Goal: Task Accomplishment & Management: Manage account settings

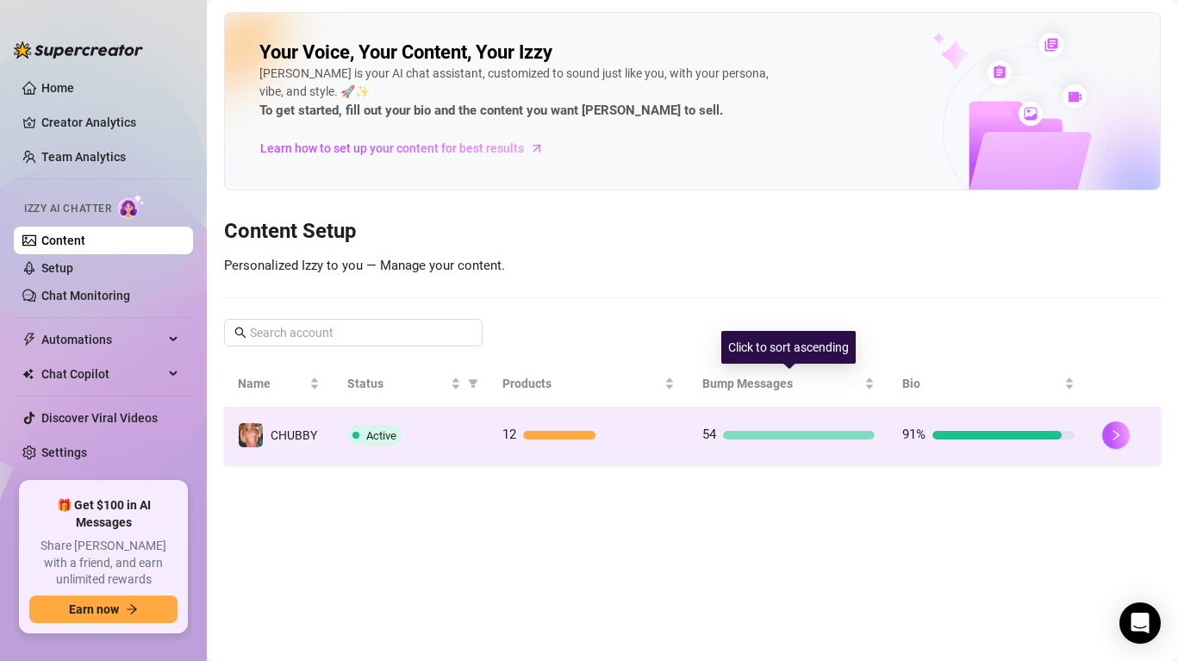
click at [939, 408] on td "91%" at bounding box center [988, 436] width 200 height 56
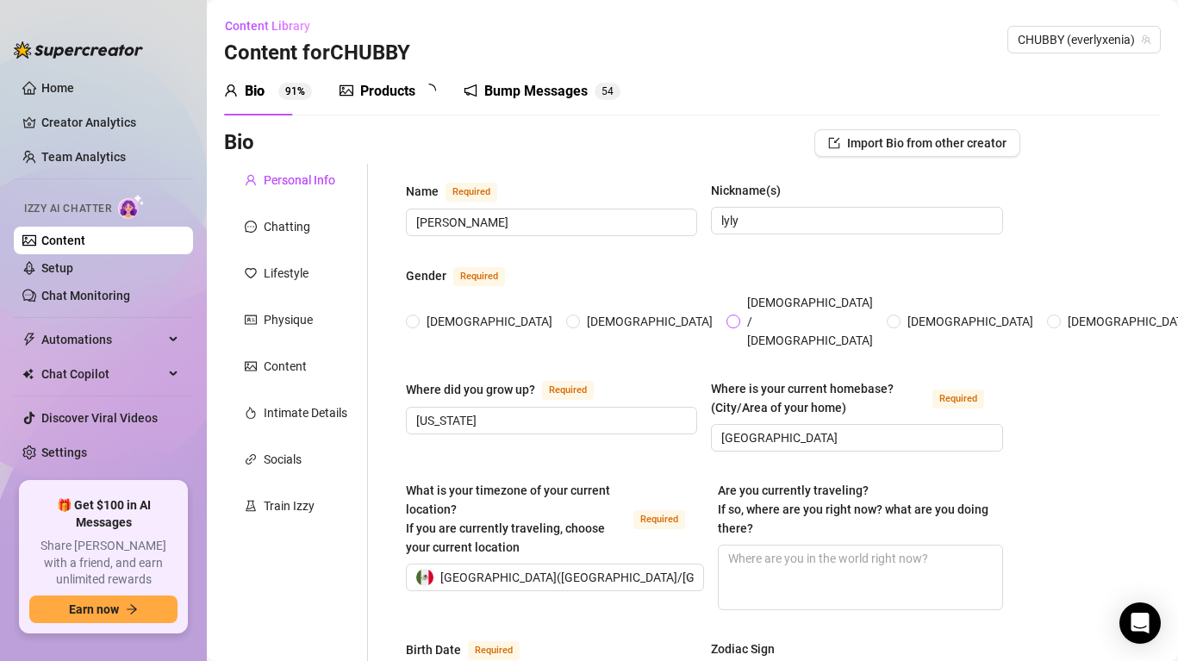
radio input "true"
type input "[DATE]"
click at [292, 229] on div "Chatting" at bounding box center [287, 226] width 47 height 19
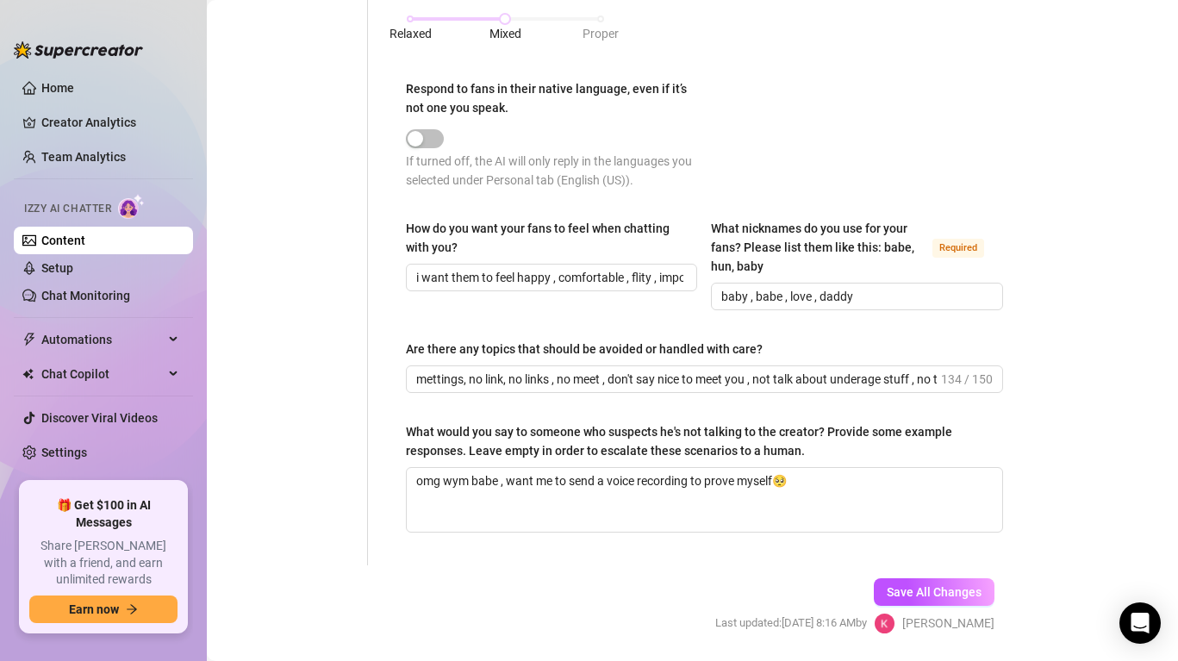
scroll to position [1030, 0]
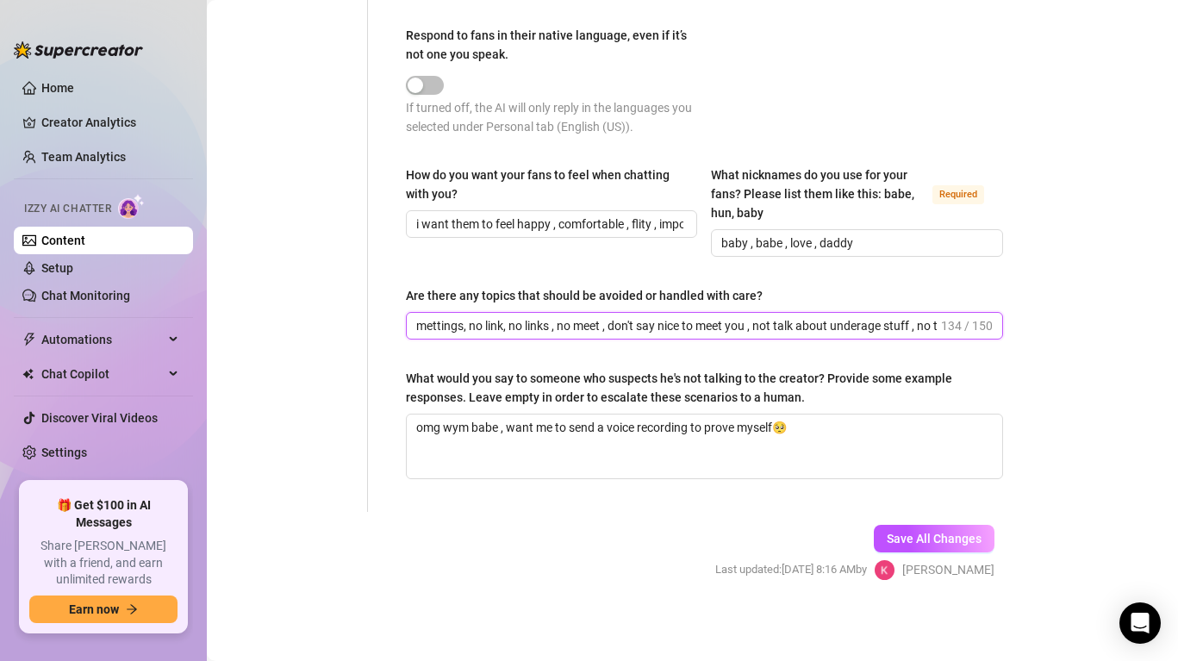
click at [915, 327] on input "mettings, no link, no links , no meet , don't say nice to meet you , not talk a…" at bounding box center [676, 325] width 521 height 19
click at [545, 327] on input "mettings, no link, no links , no meet , don't say nice to meet you , not talk a…" at bounding box center [676, 325] width 521 height 19
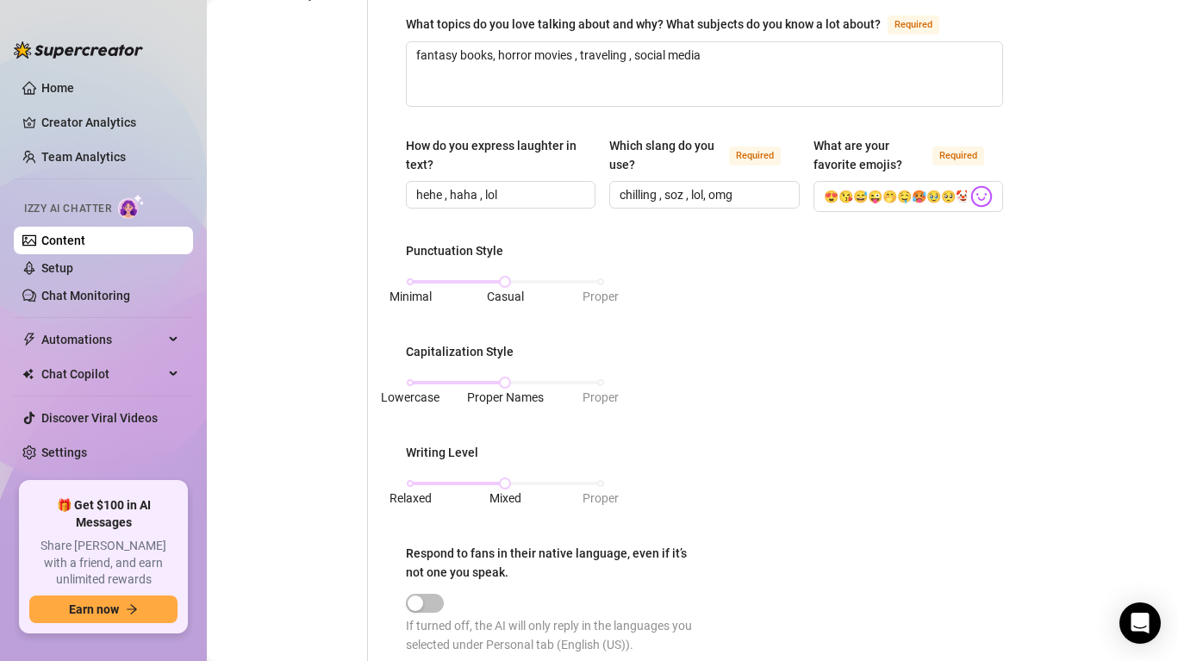
scroll to position [511, 0]
type input "mettings, no link, biting , no meet , don't say nice to meet you , not talk abo…"
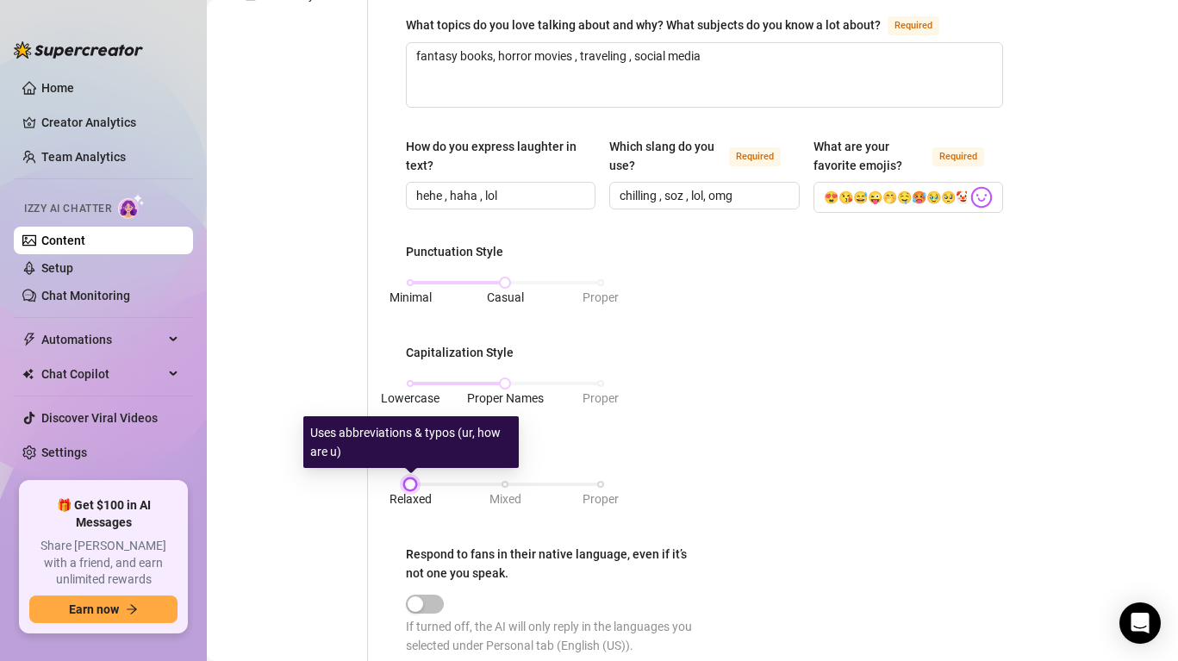
click at [414, 483] on div "Relaxed Mixed Proper" at bounding box center [505, 484] width 190 height 10
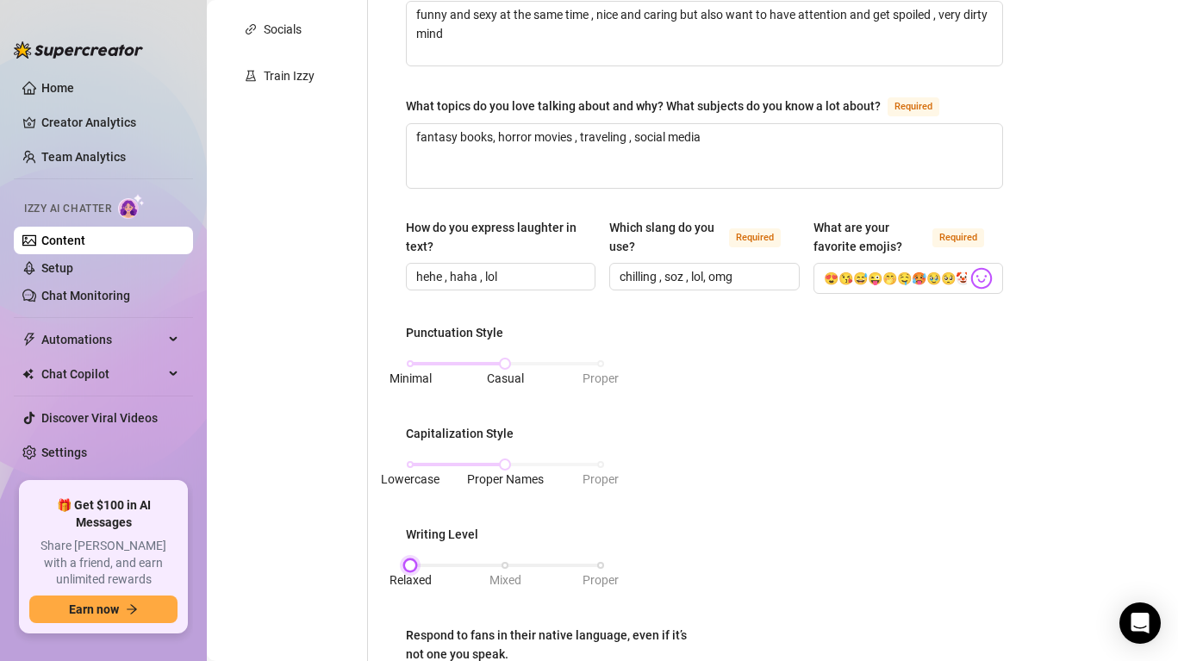
scroll to position [427, 0]
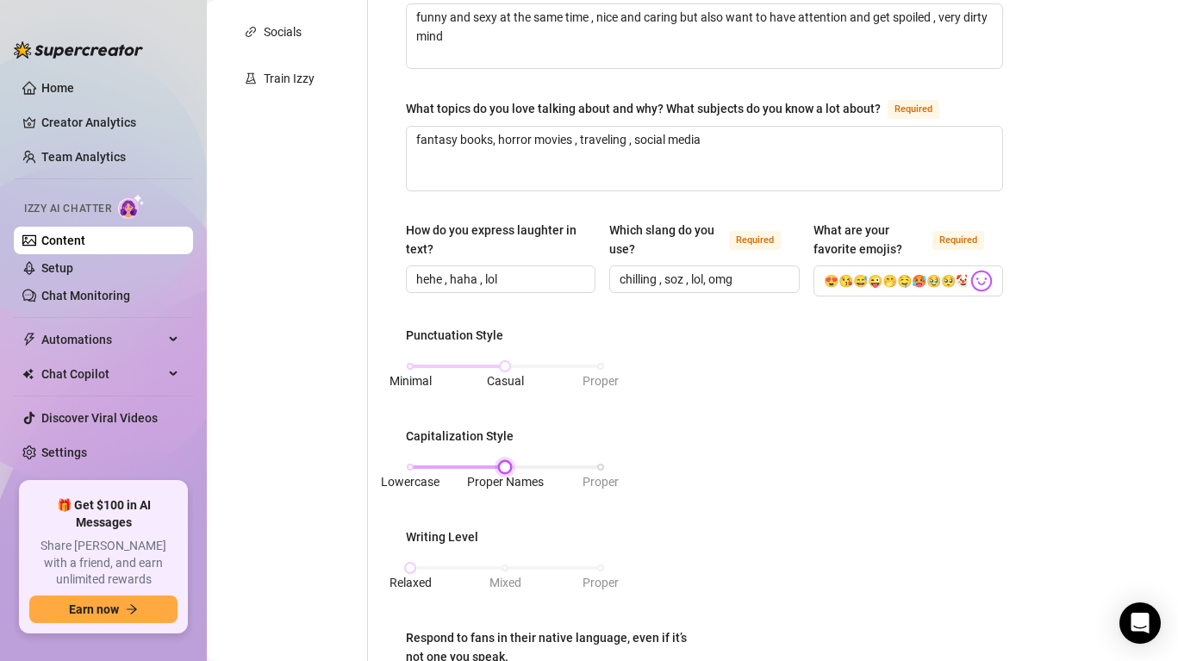
click at [417, 466] on div "Lowercase Proper Names Proper" at bounding box center [505, 467] width 190 height 10
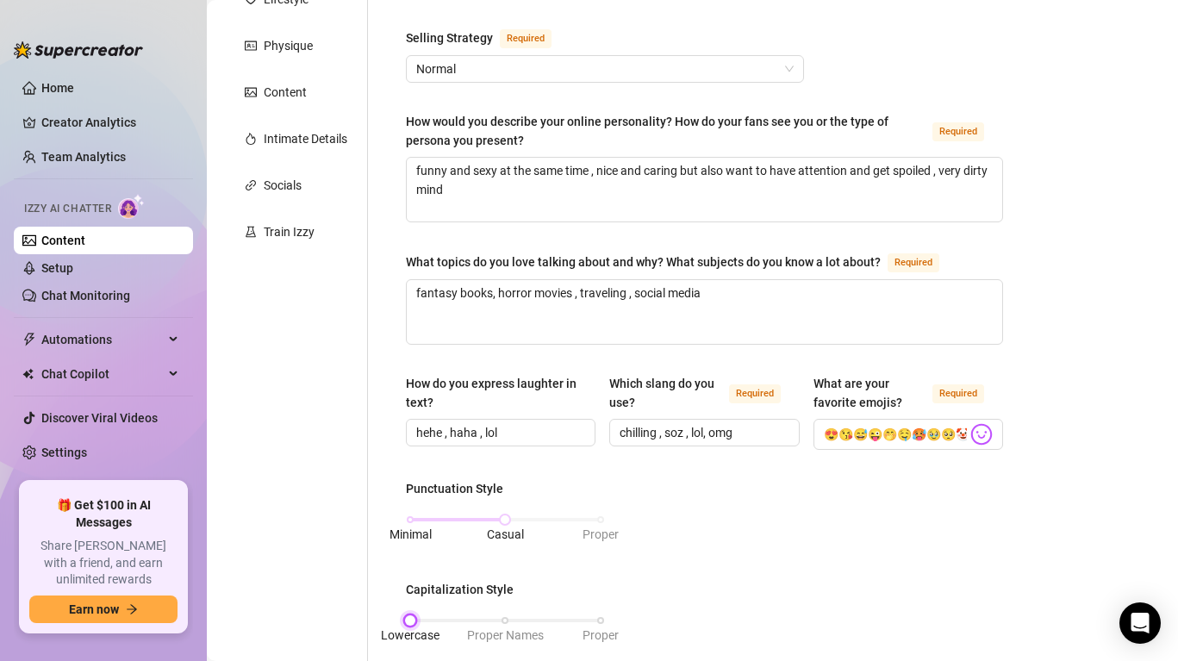
scroll to position [275, 0]
click at [300, 231] on div "Train Izzy" at bounding box center [289, 230] width 51 height 19
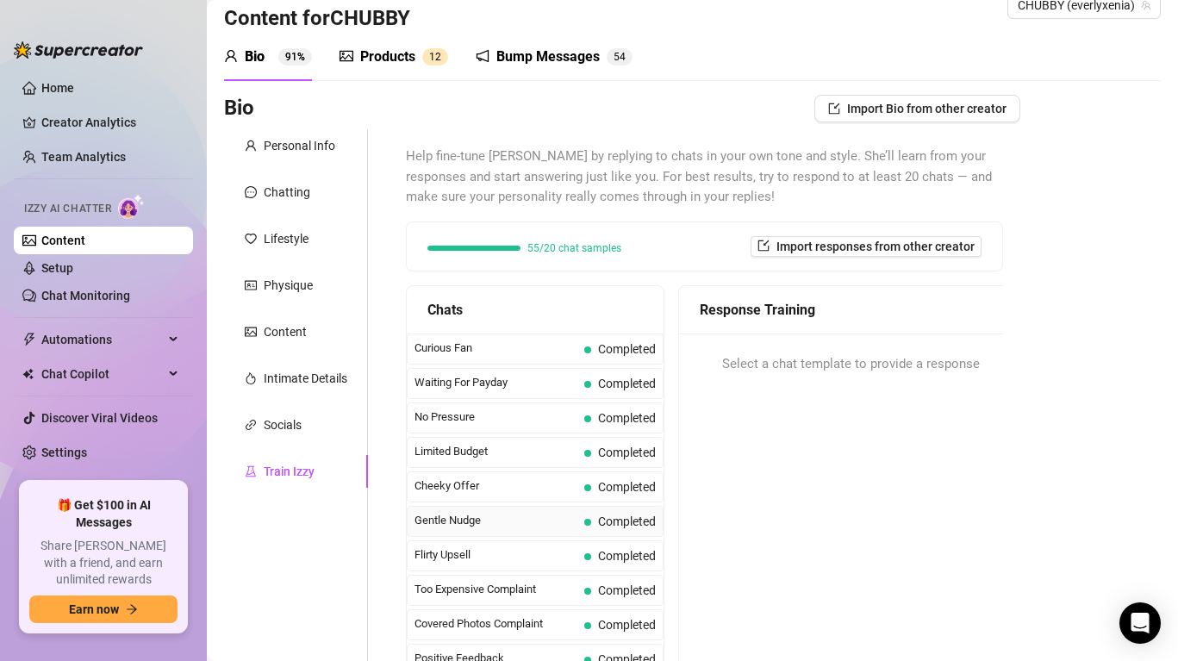
scroll to position [0, 0]
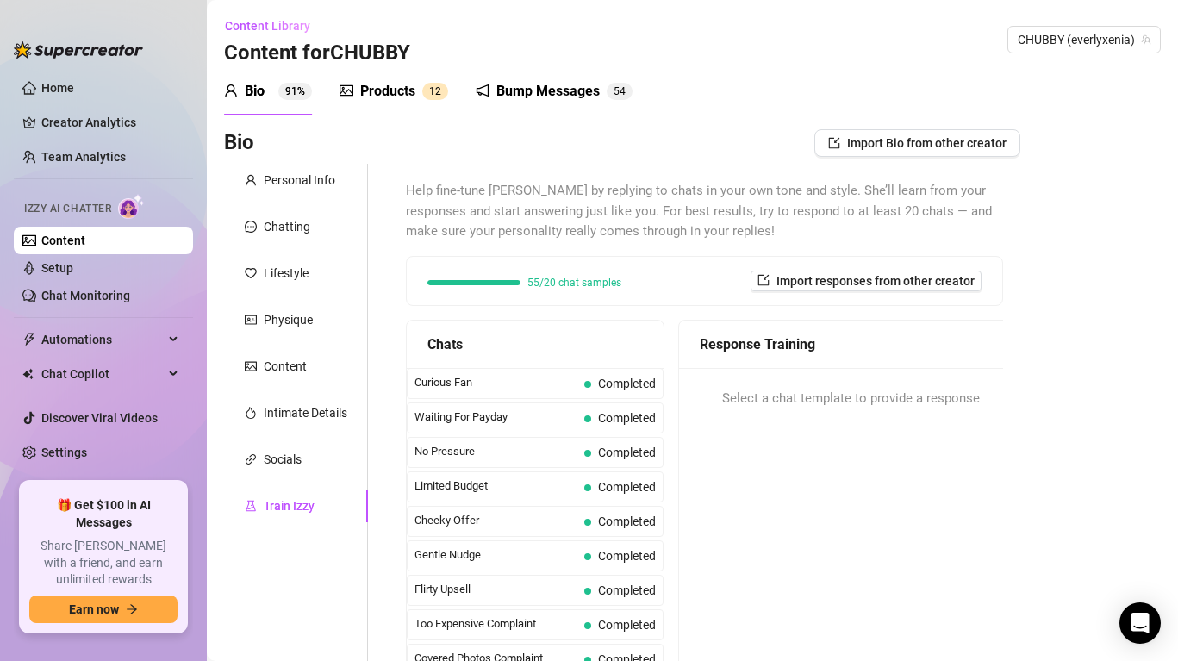
click at [389, 90] on div "Products" at bounding box center [387, 91] width 55 height 21
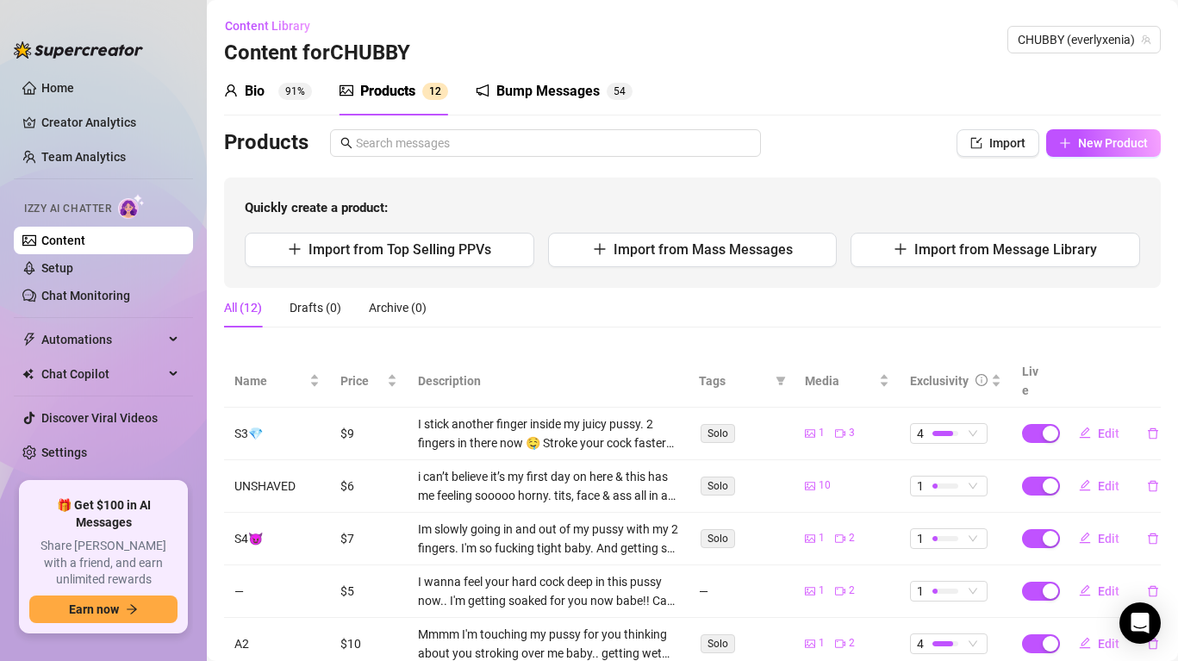
click at [254, 92] on div "Bio" at bounding box center [255, 91] width 20 height 21
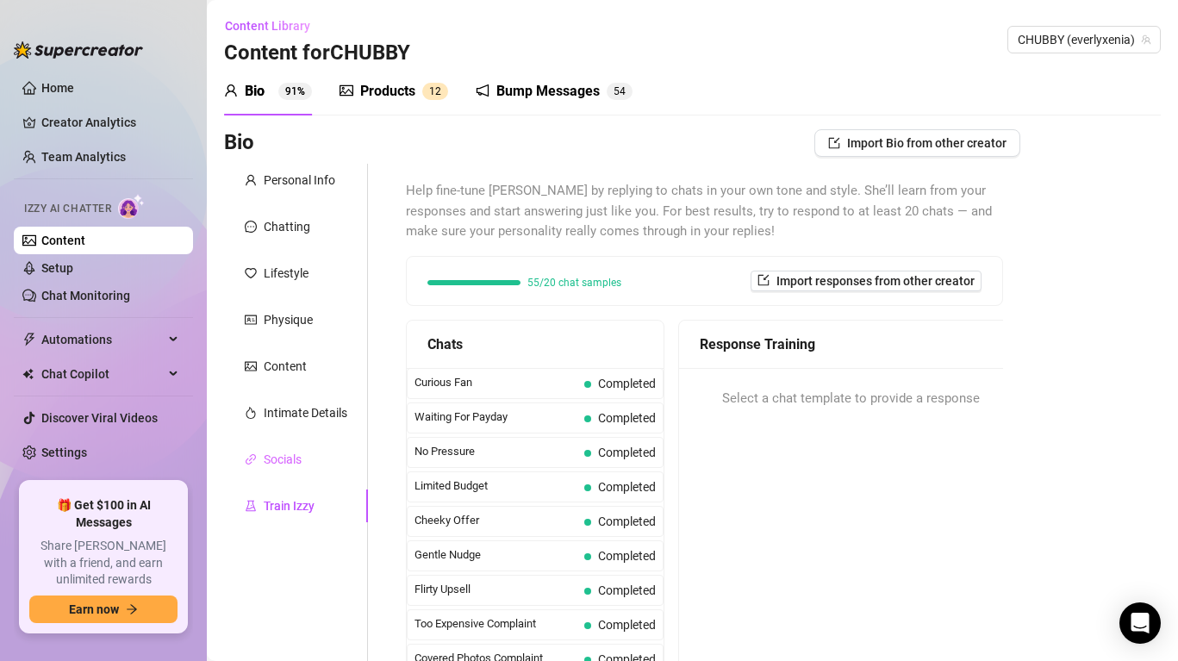
click at [317, 470] on div "Socials" at bounding box center [296, 459] width 144 height 33
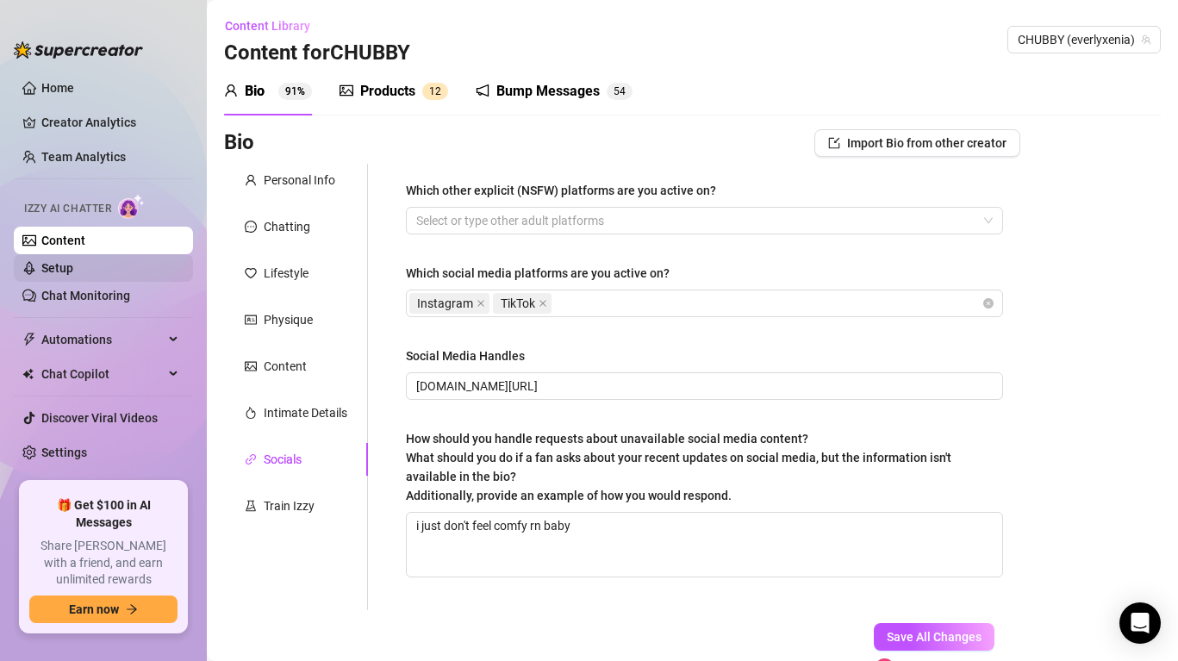
click at [73, 271] on link "Setup" at bounding box center [57, 268] width 32 height 14
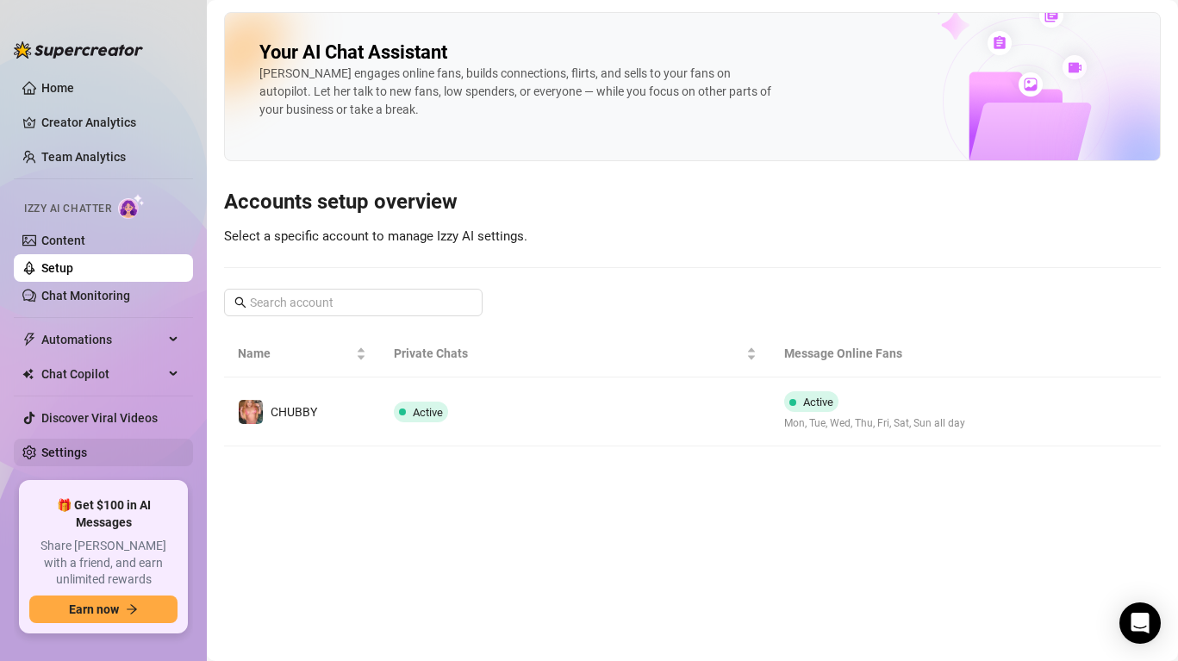
click at [87, 453] on link "Settings" at bounding box center [64, 452] width 46 height 14
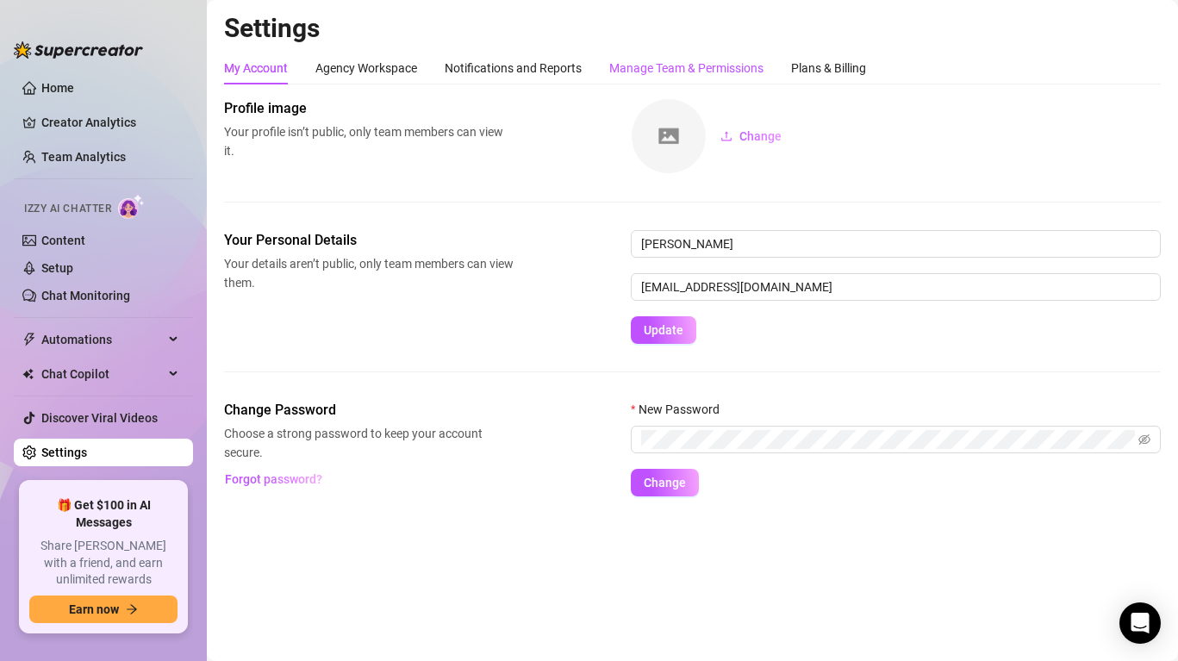
click at [700, 60] on div "Manage Team & Permissions" at bounding box center [686, 68] width 154 height 19
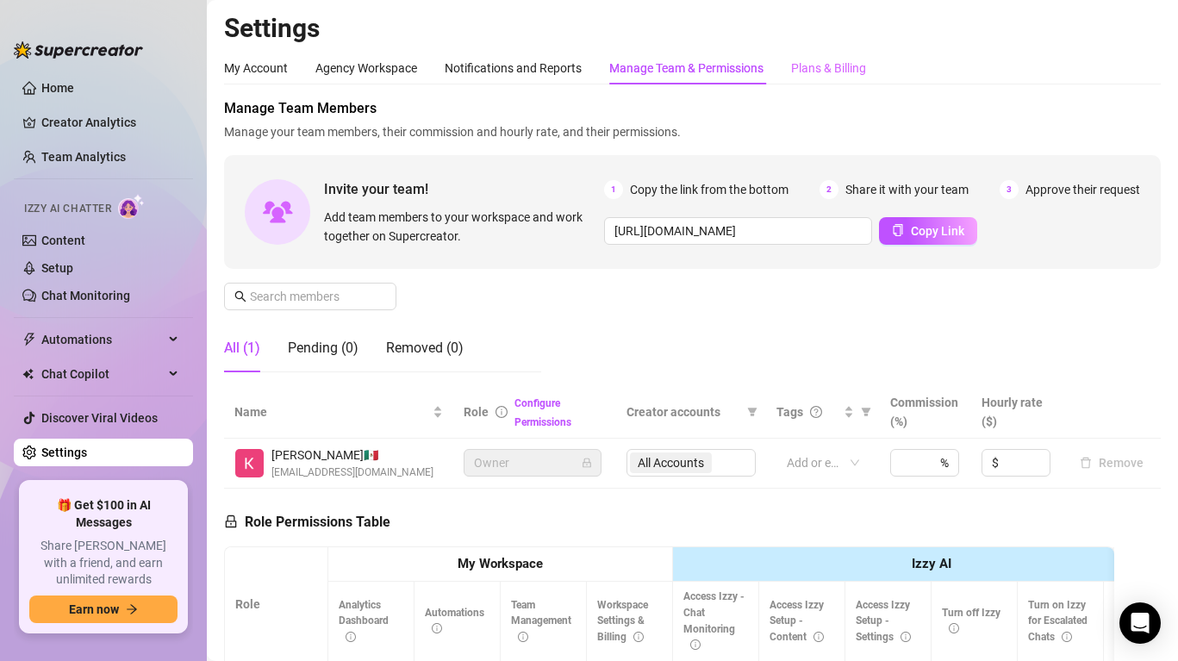
click at [851, 53] on div "Plans & Billing" at bounding box center [828, 68] width 75 height 33
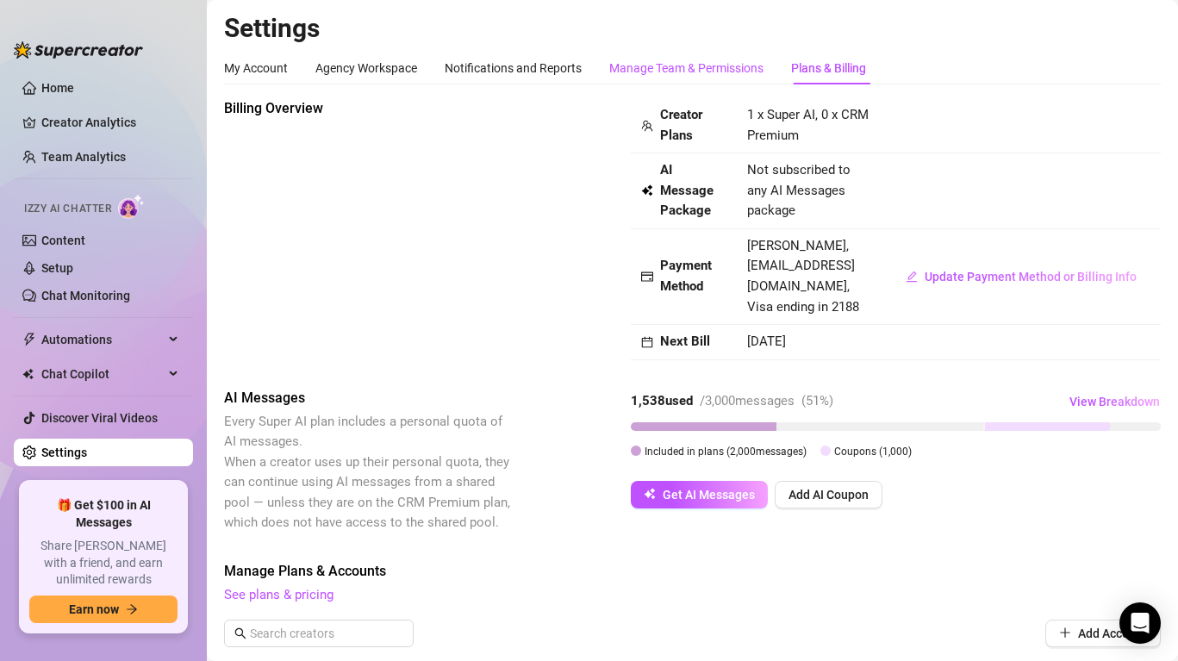
click at [671, 64] on div "Manage Team & Permissions" at bounding box center [686, 68] width 154 height 19
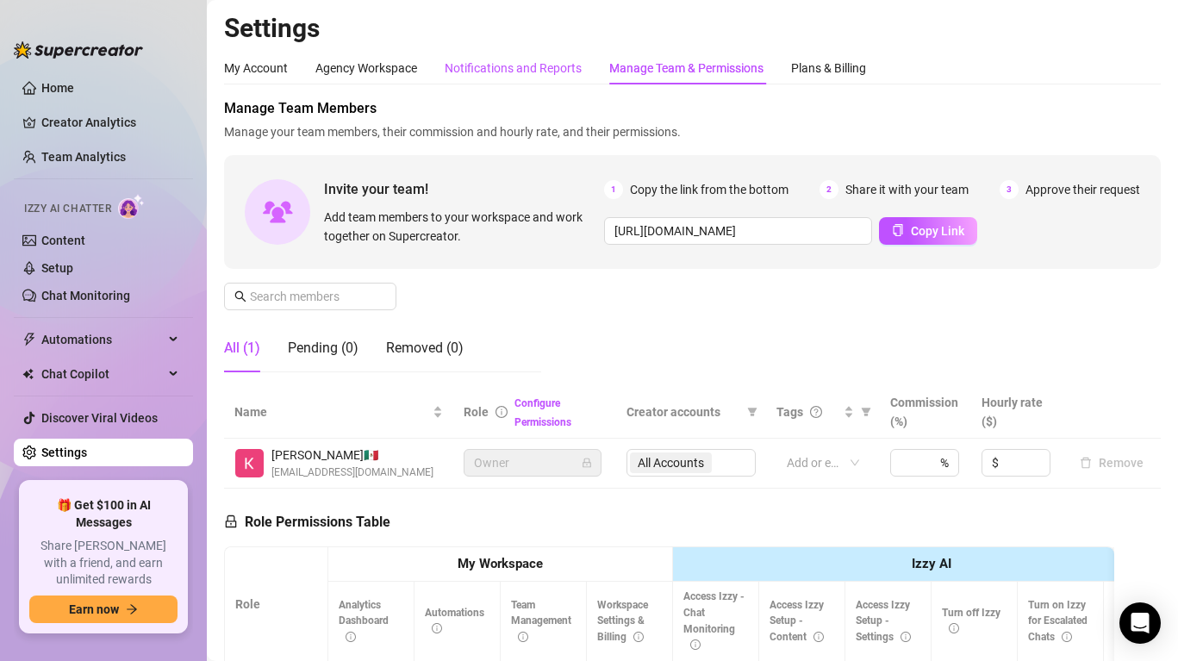
click at [549, 61] on div "Notifications and Reports" at bounding box center [513, 68] width 137 height 19
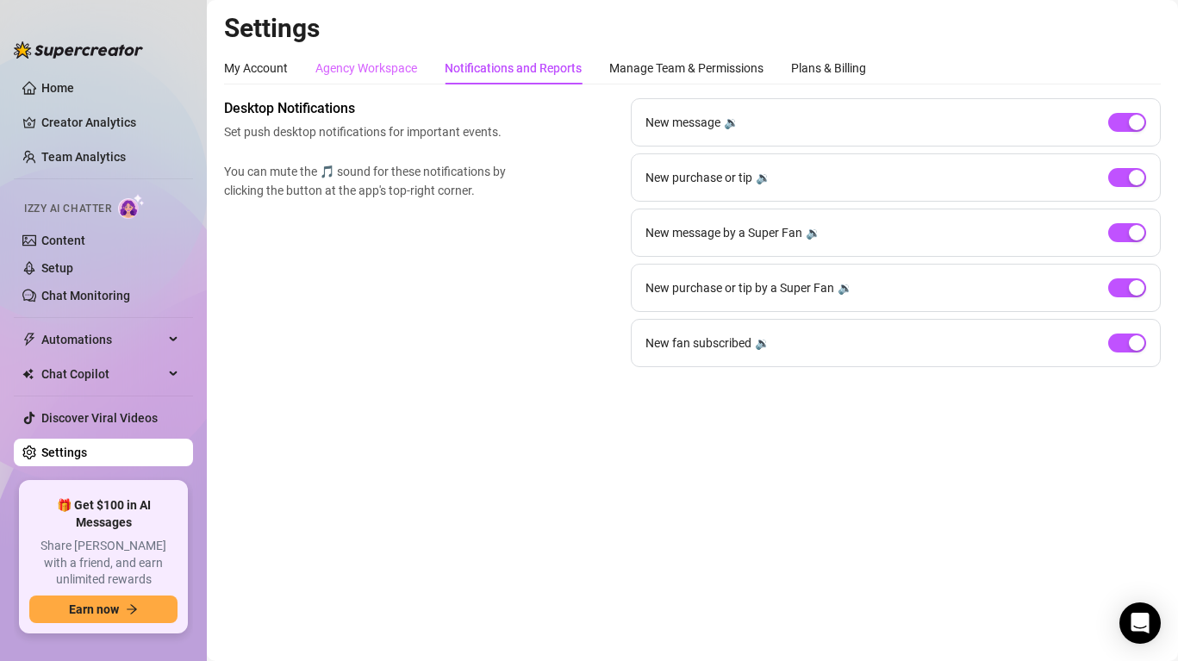
click at [383, 56] on div "Agency Workspace" at bounding box center [366, 68] width 102 height 33
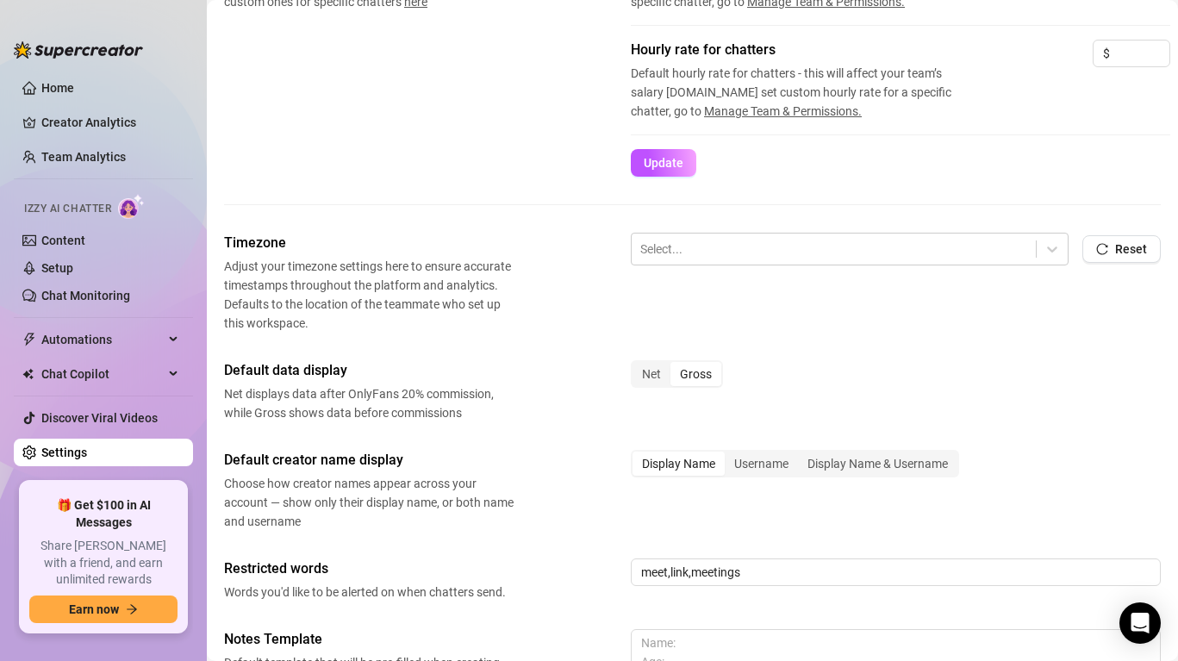
scroll to position [635, 0]
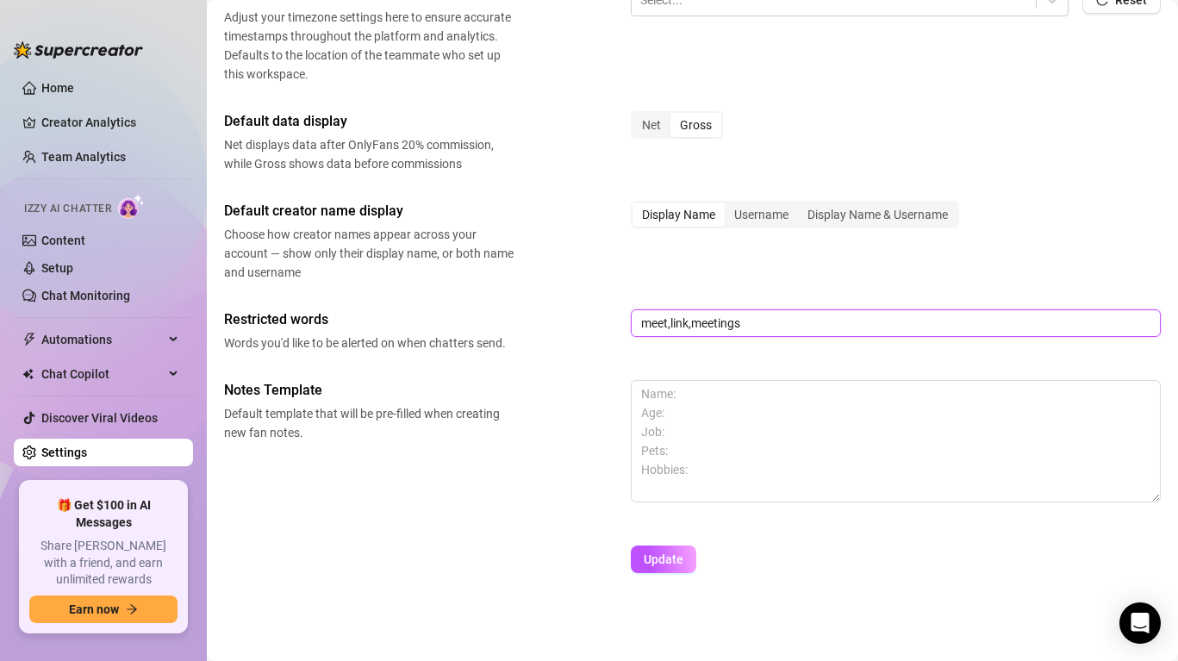
click at [765, 321] on input "meet,link,meetings" at bounding box center [896, 323] width 530 height 28
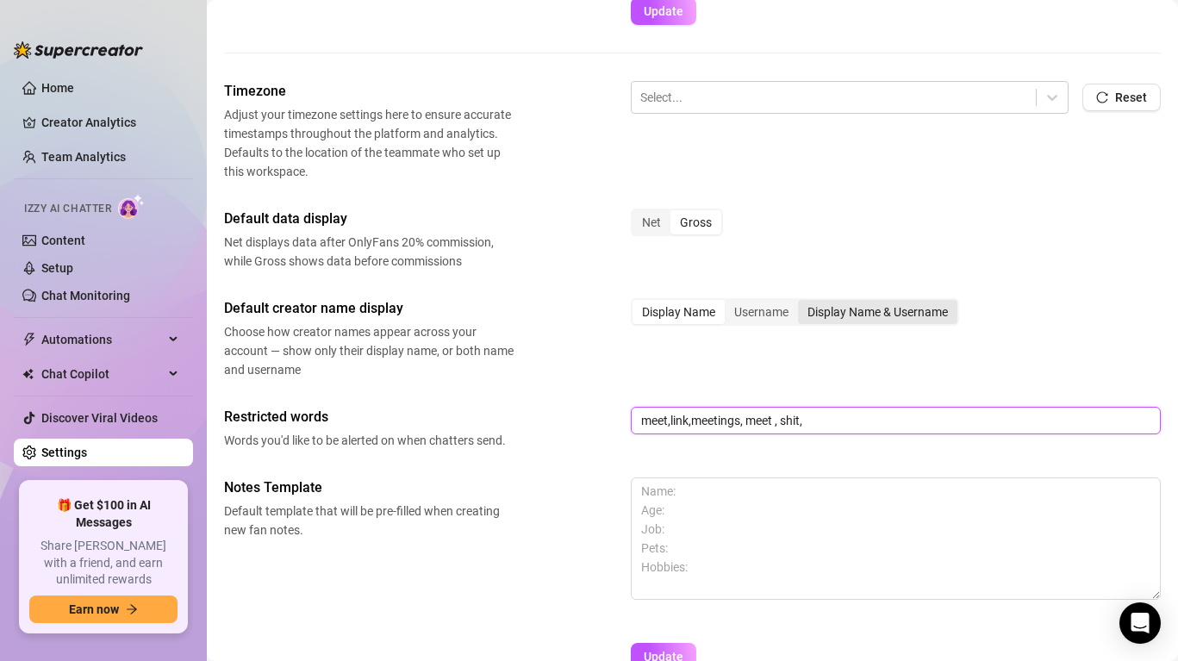
scroll to position [540, 0]
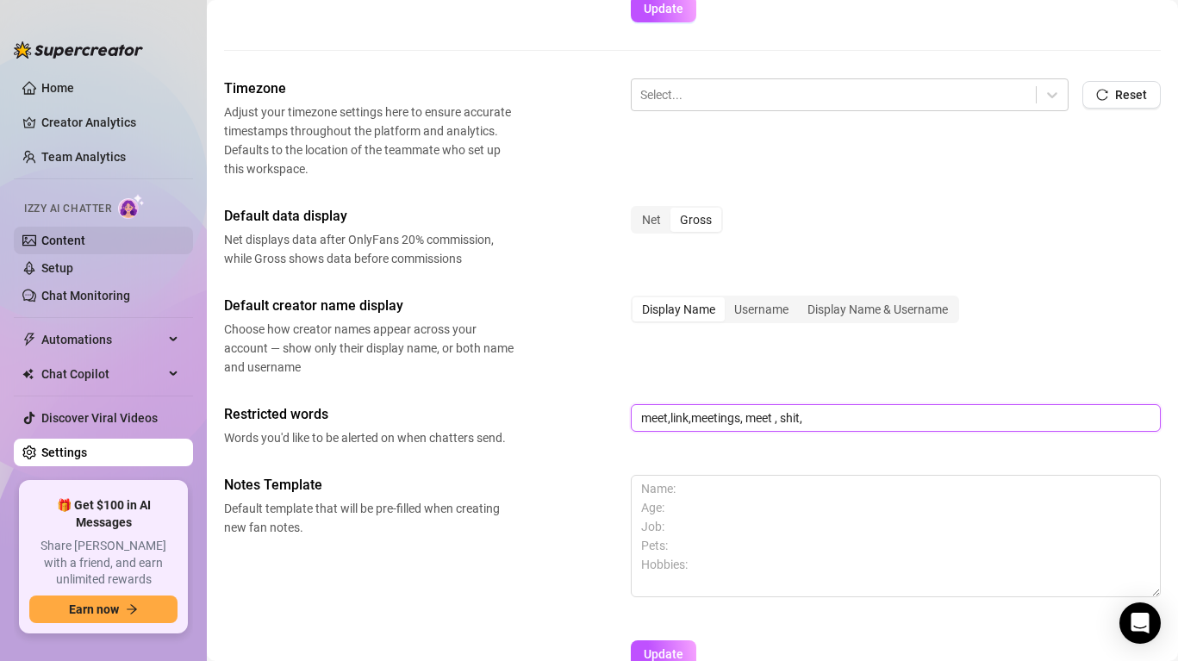
type input "meet,link,meetings, meet , shit,"
click at [85, 246] on link "Content" at bounding box center [63, 240] width 44 height 14
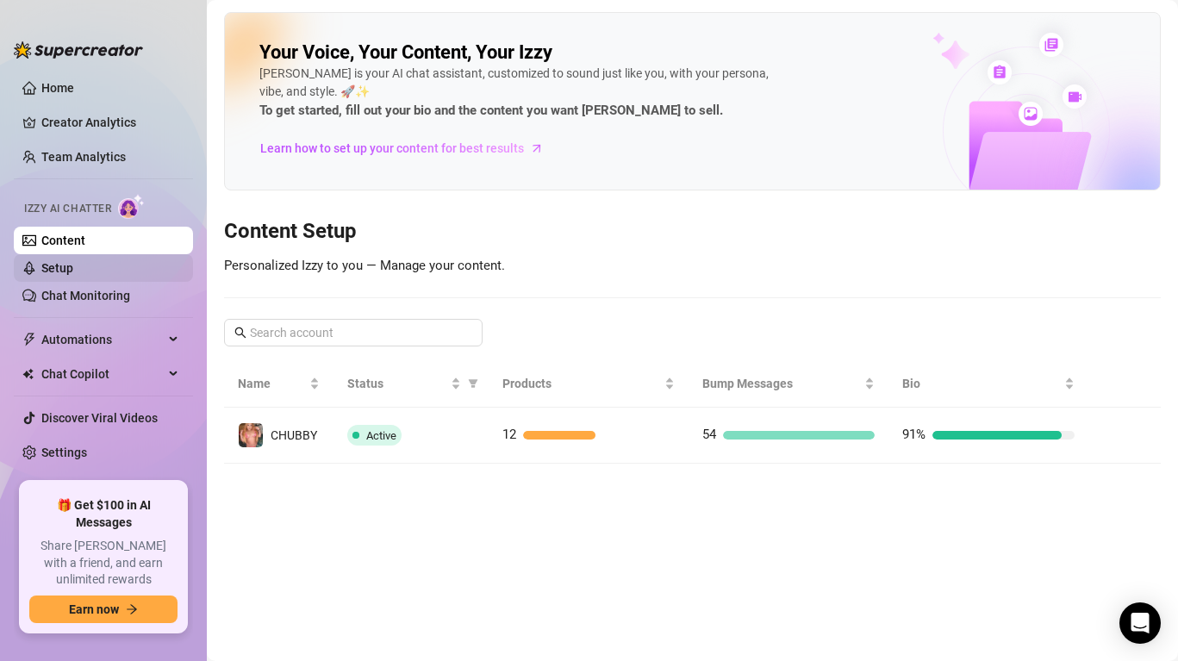
click at [73, 270] on link "Setup" at bounding box center [57, 268] width 32 height 14
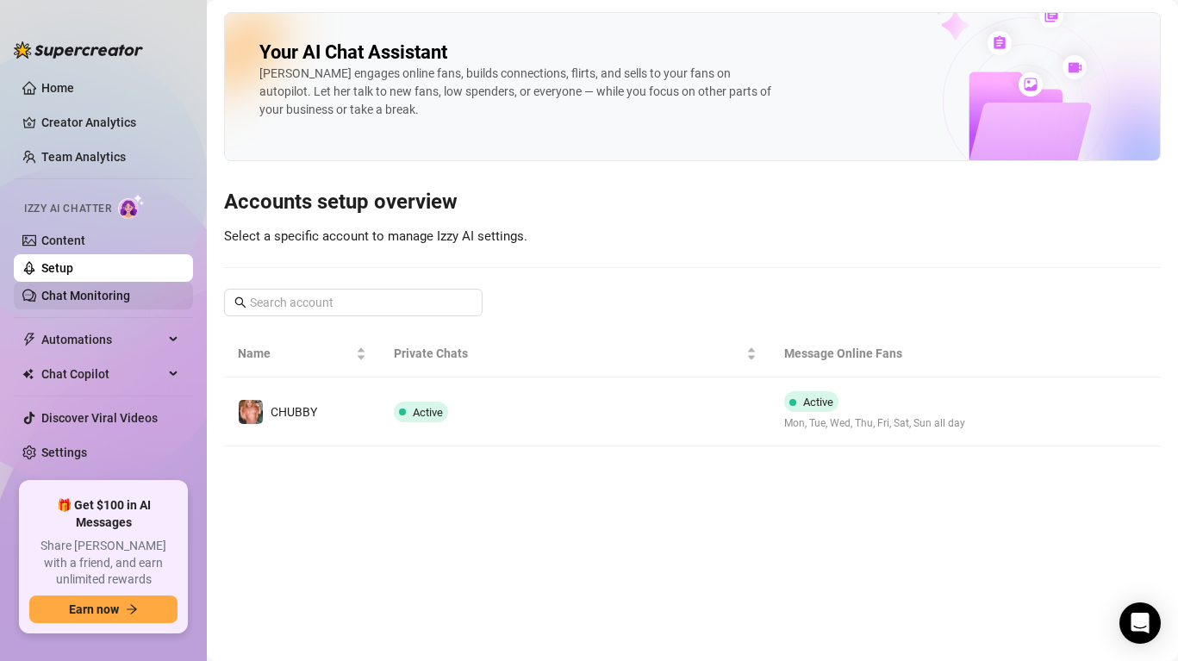
click at [118, 289] on link "Chat Monitoring" at bounding box center [85, 296] width 89 height 14
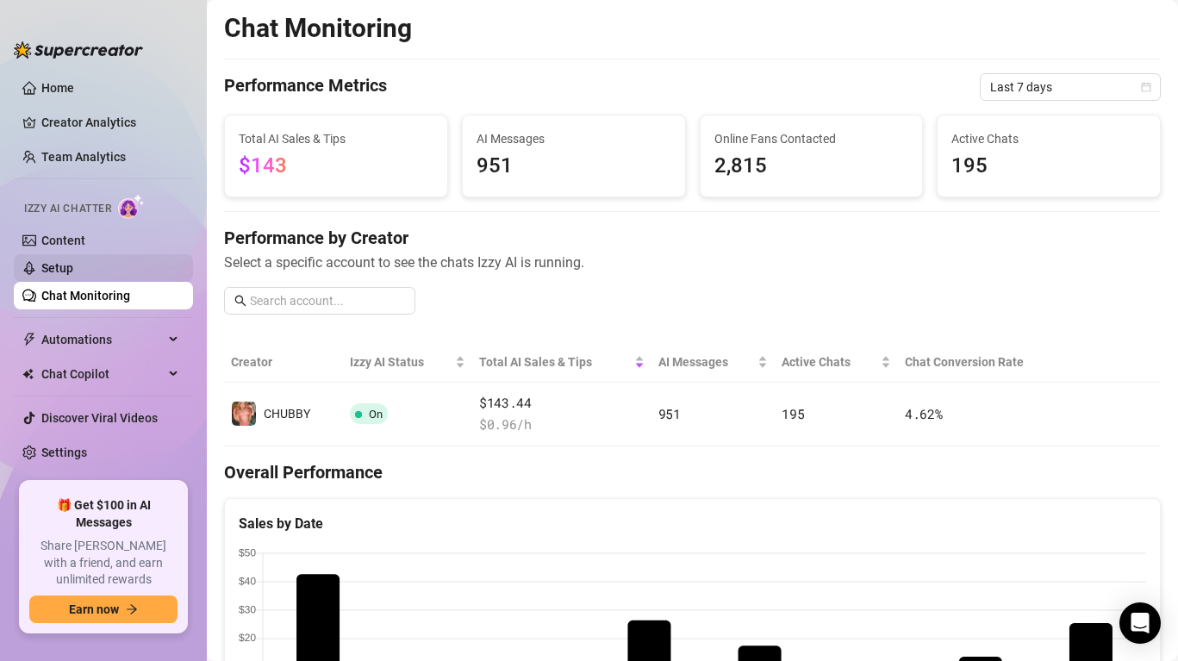
click at [73, 265] on link "Setup" at bounding box center [57, 268] width 32 height 14
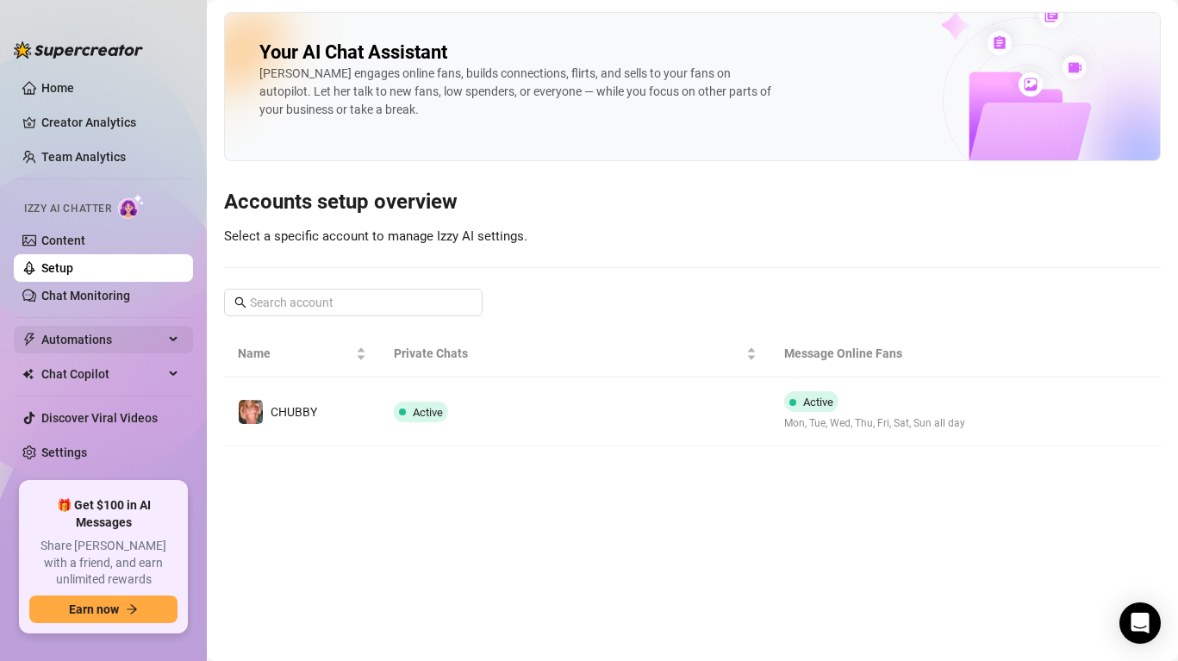
click at [114, 333] on span "Automations" at bounding box center [102, 340] width 122 height 28
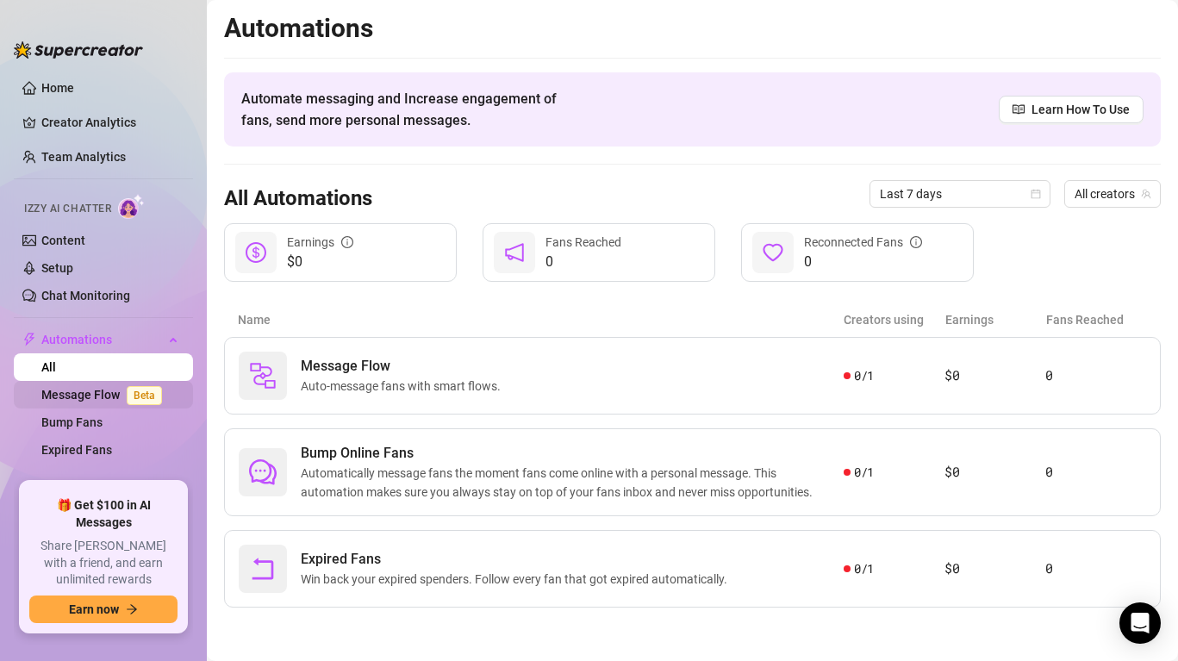
click at [120, 388] on link "Message Flow Beta" at bounding box center [105, 395] width 128 height 14
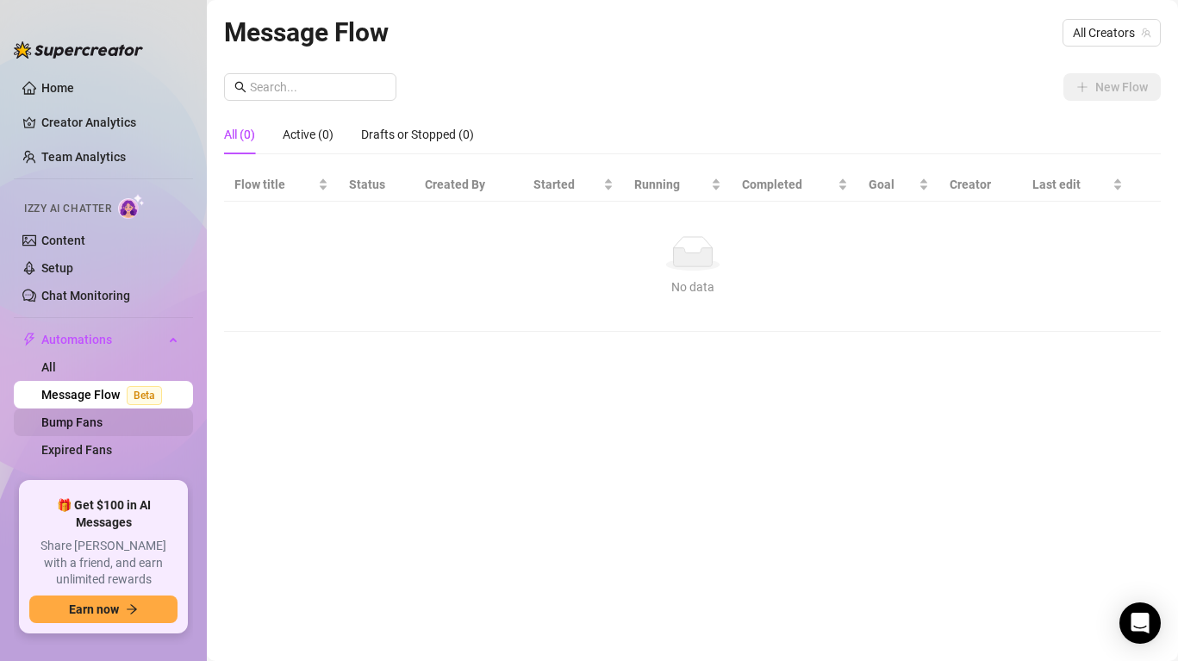
click at [103, 427] on link "Bump Fans" at bounding box center [71, 422] width 61 height 14
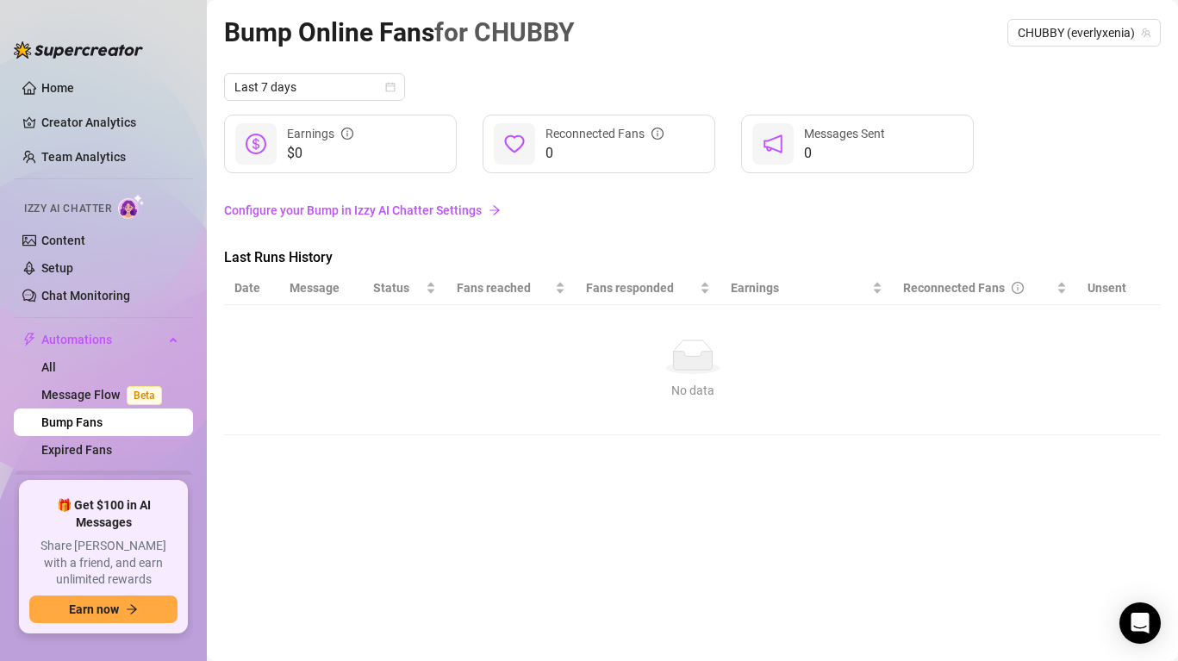
click at [113, 483] on span "Chat Copilot" at bounding box center [102, 484] width 122 height 28
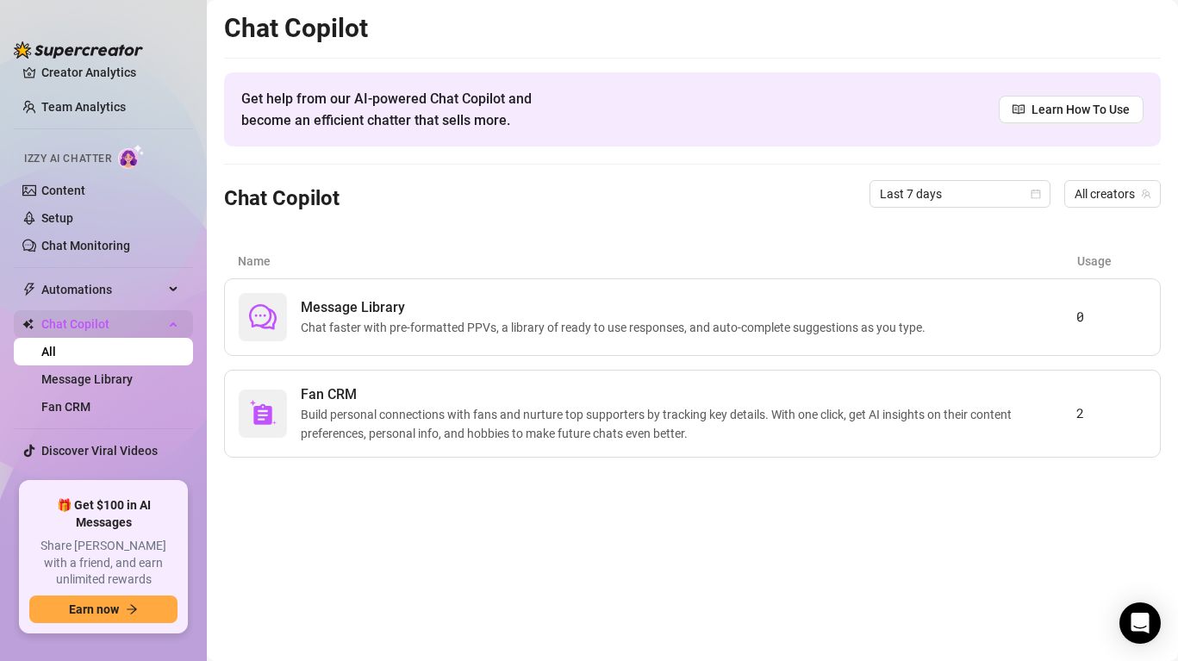
scroll to position [65, 0]
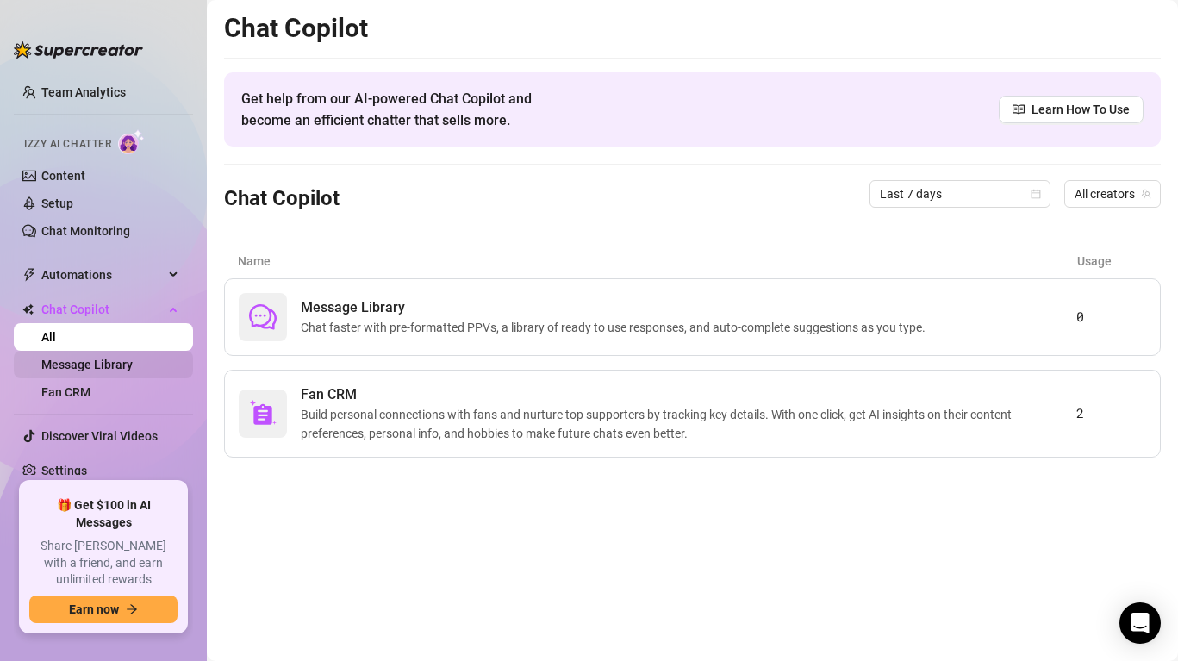
click at [133, 358] on link "Message Library" at bounding box center [86, 365] width 91 height 14
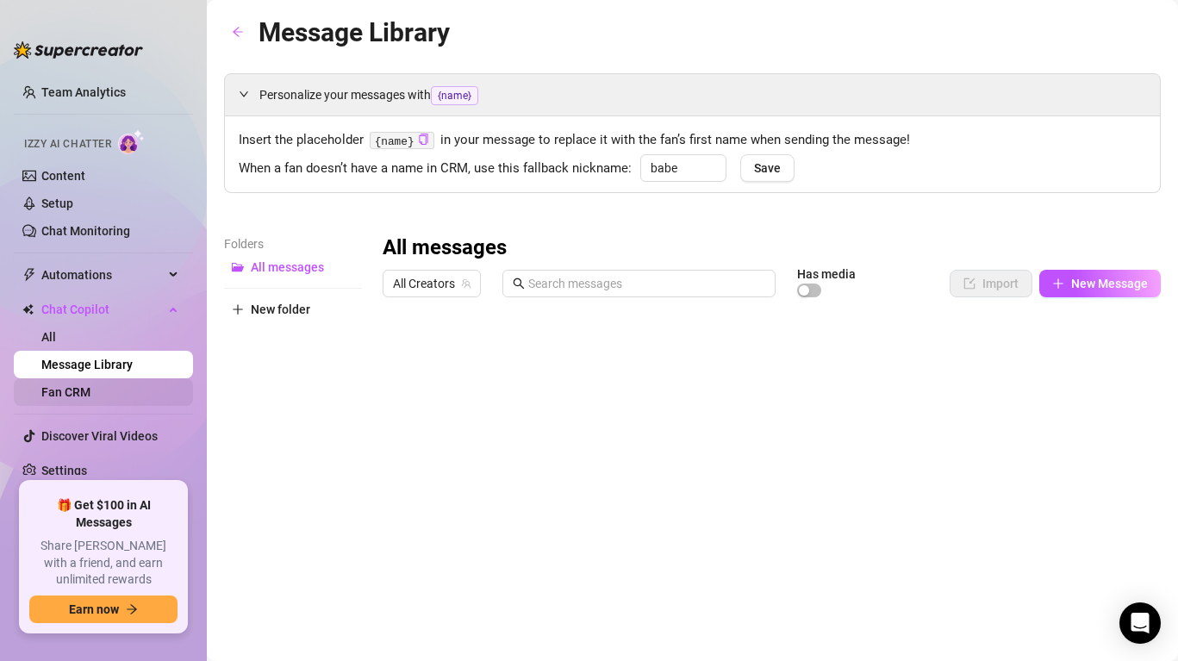
click at [90, 389] on link "Fan CRM" at bounding box center [65, 392] width 49 height 14
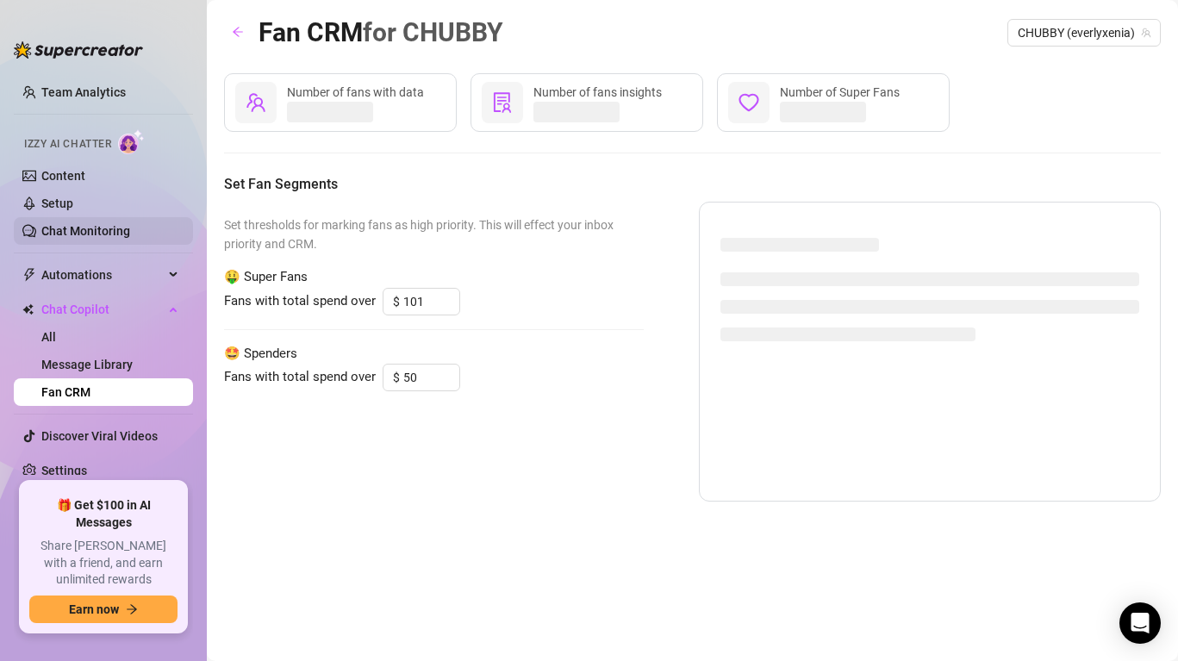
click at [115, 224] on link "Chat Monitoring" at bounding box center [85, 231] width 89 height 14
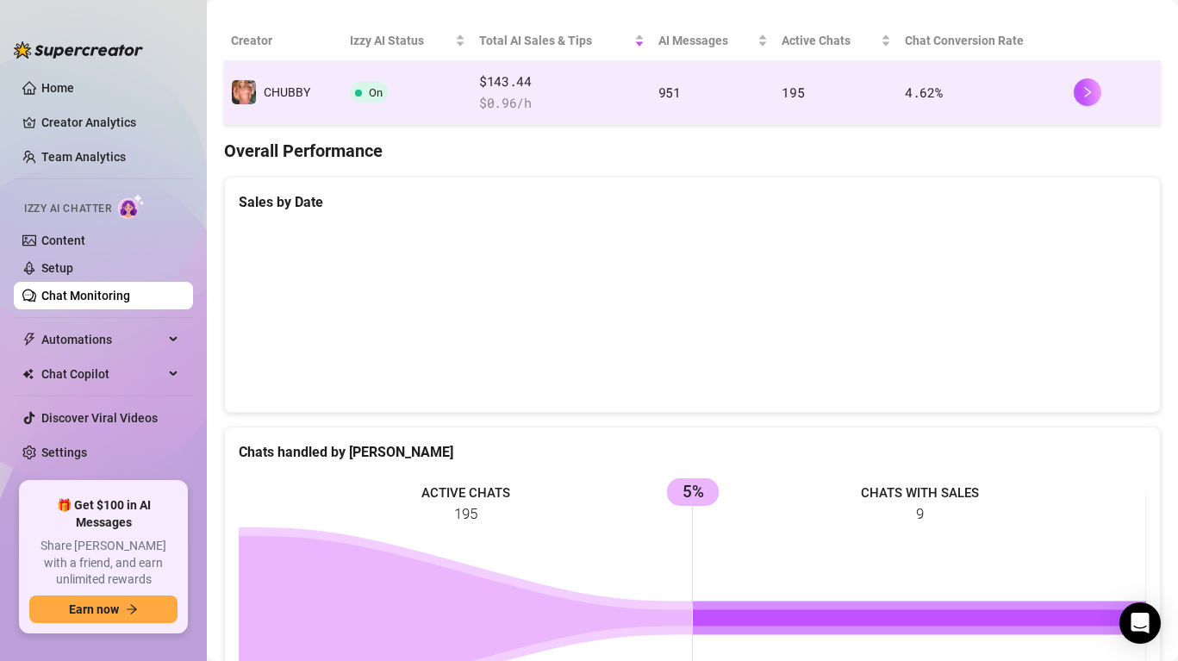
click at [675, 88] on span "951" at bounding box center [669, 92] width 22 height 17
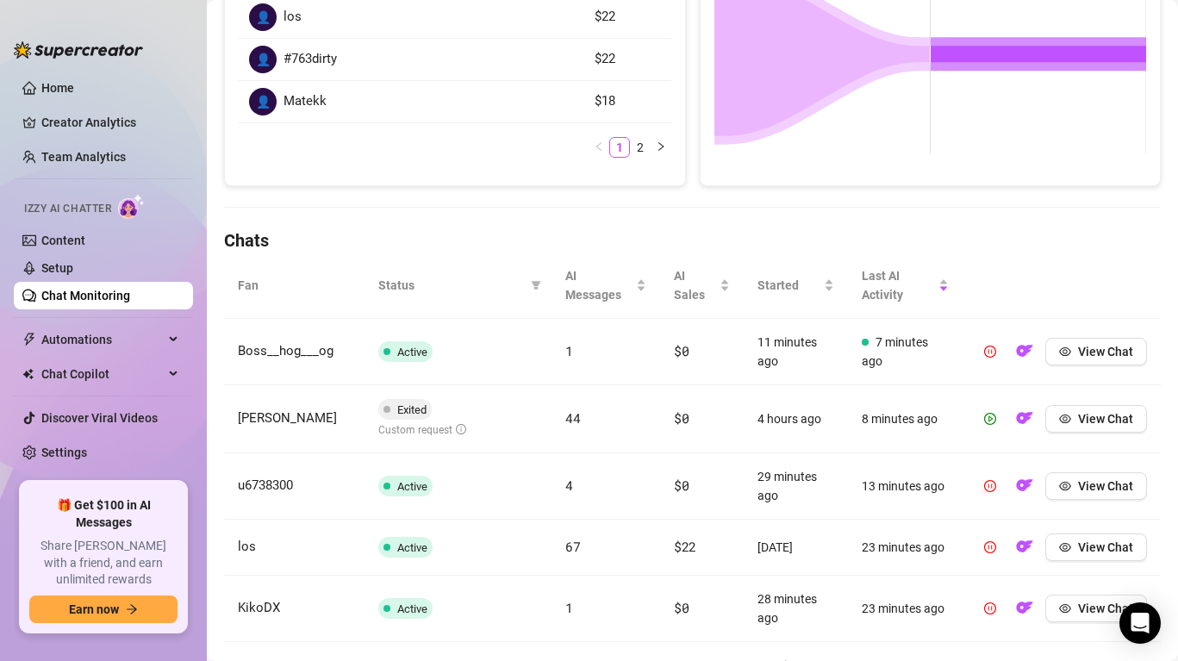
scroll to position [432, 0]
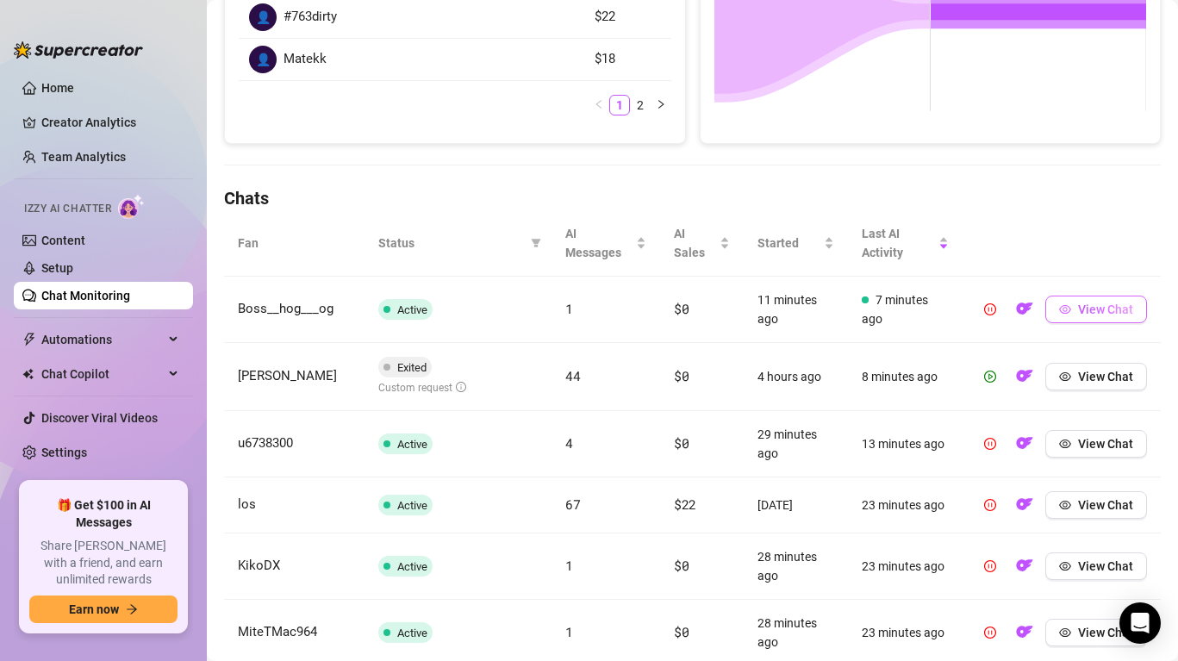
click at [1089, 311] on span "View Chat" at bounding box center [1105, 309] width 55 height 14
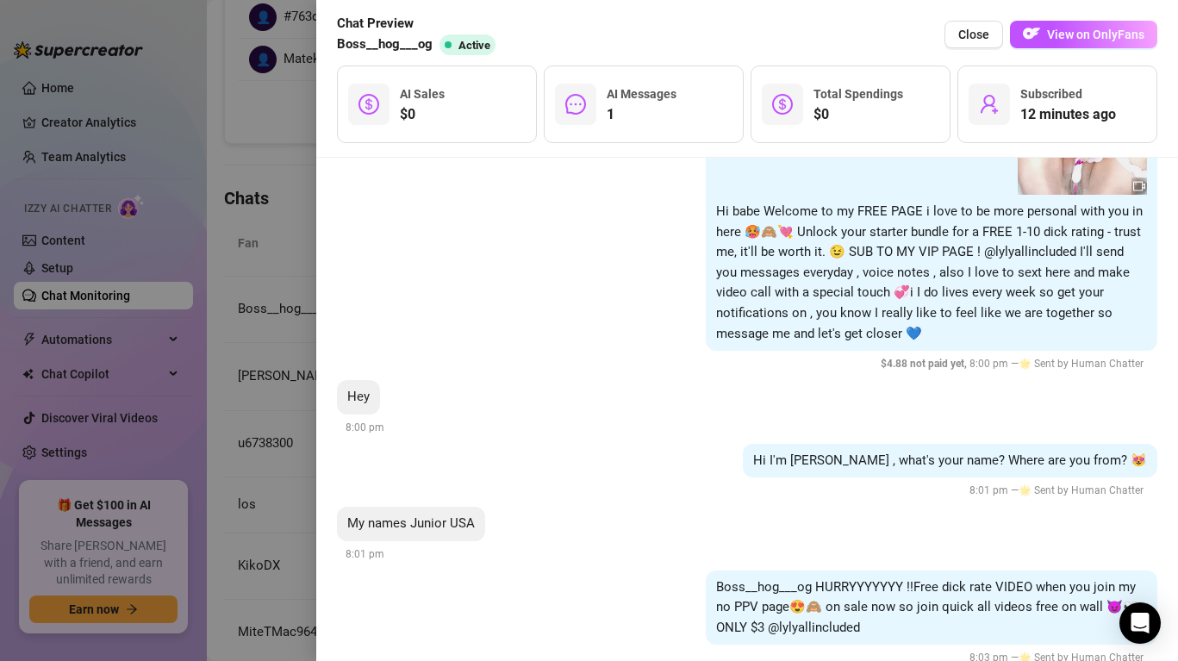
scroll to position [228, 0]
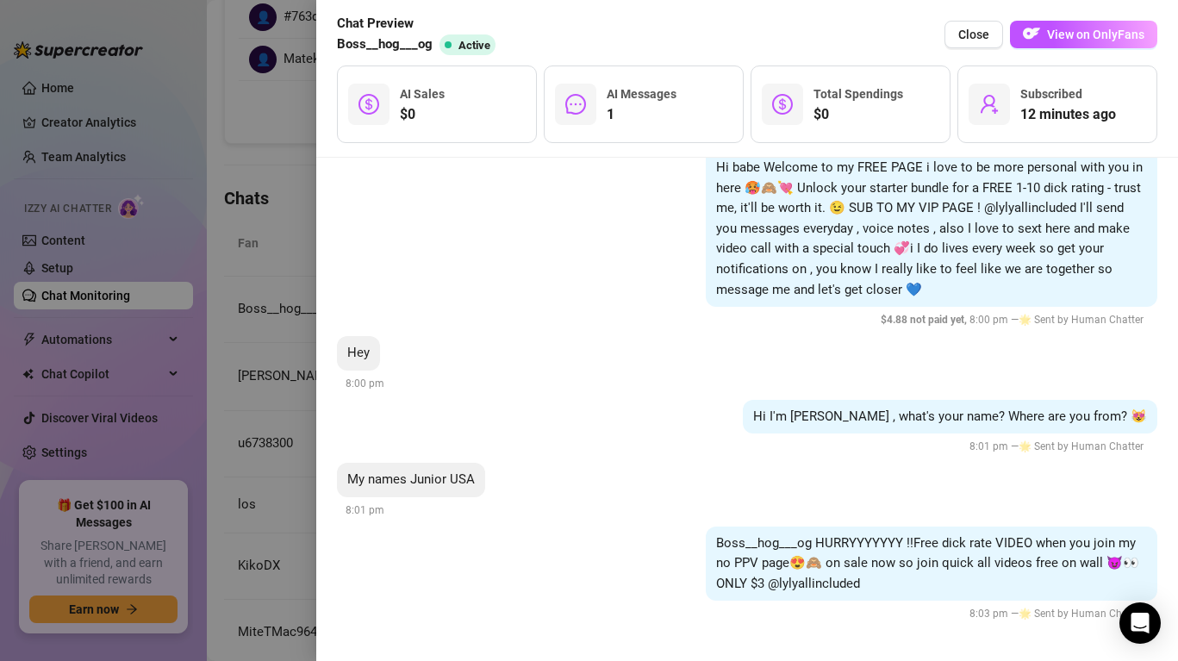
click at [261, 334] on div at bounding box center [589, 330] width 1178 height 661
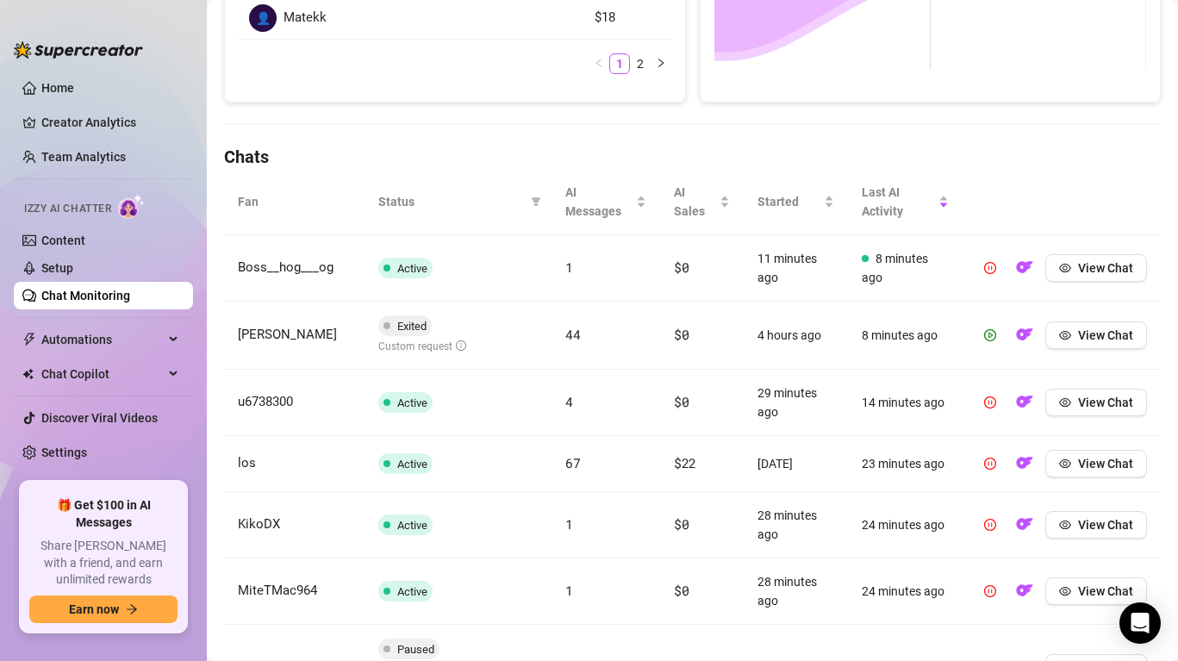
scroll to position [495, 0]
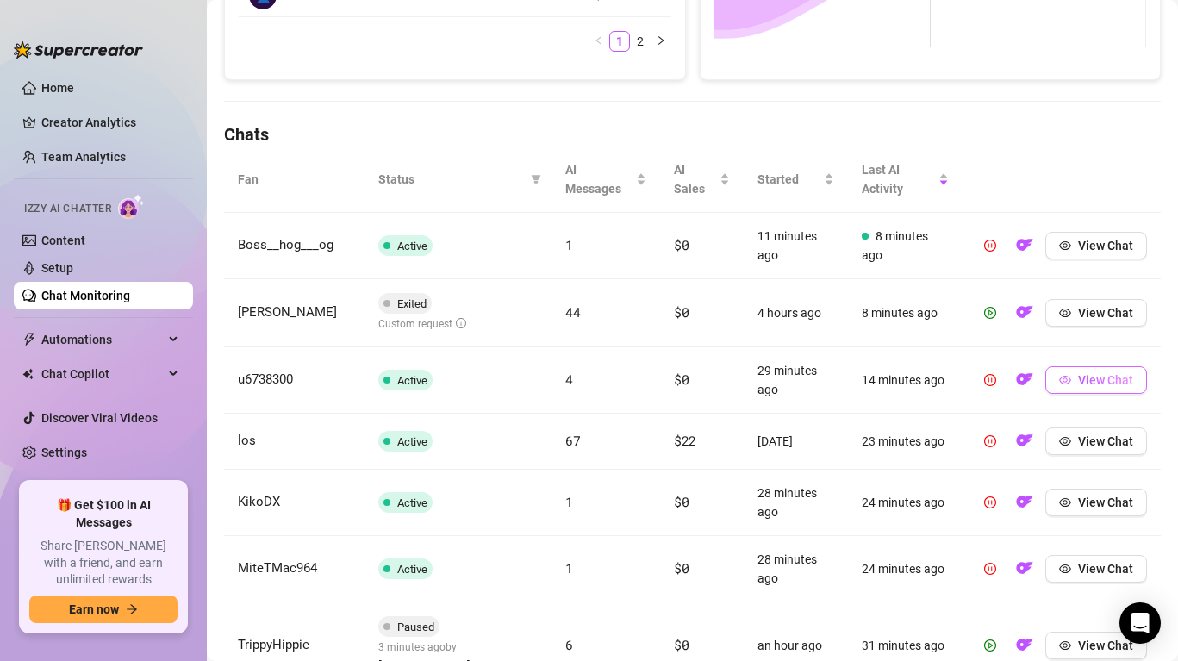
click at [1076, 385] on button "View Chat" at bounding box center [1096, 380] width 102 height 28
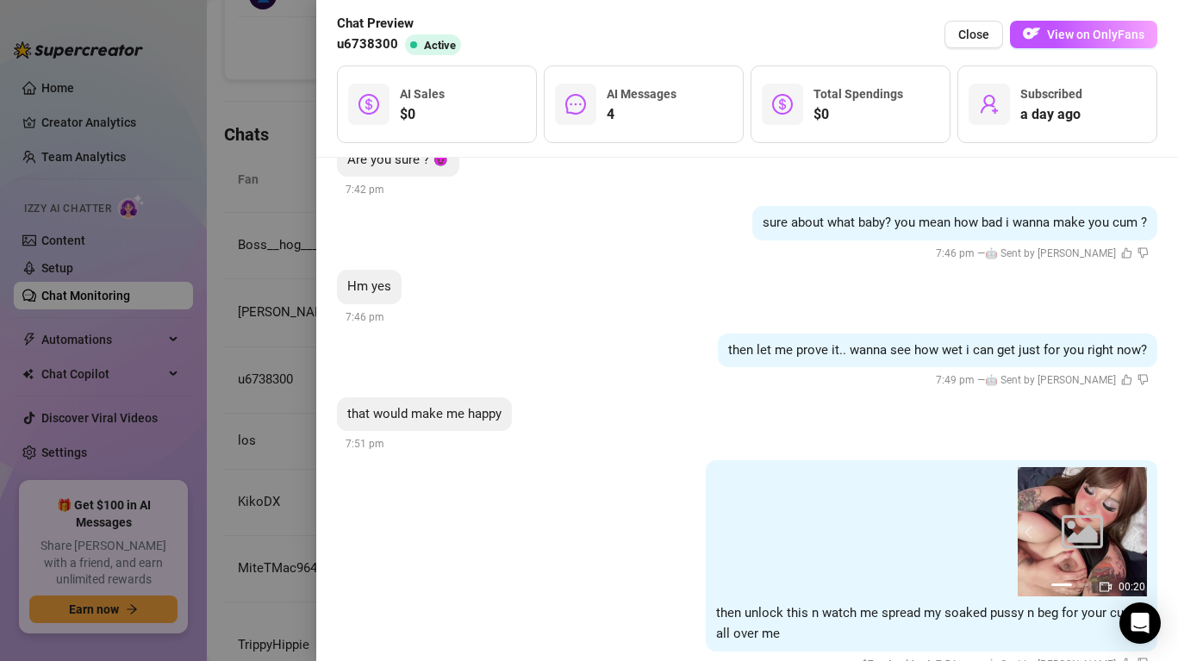
scroll to position [2452, 0]
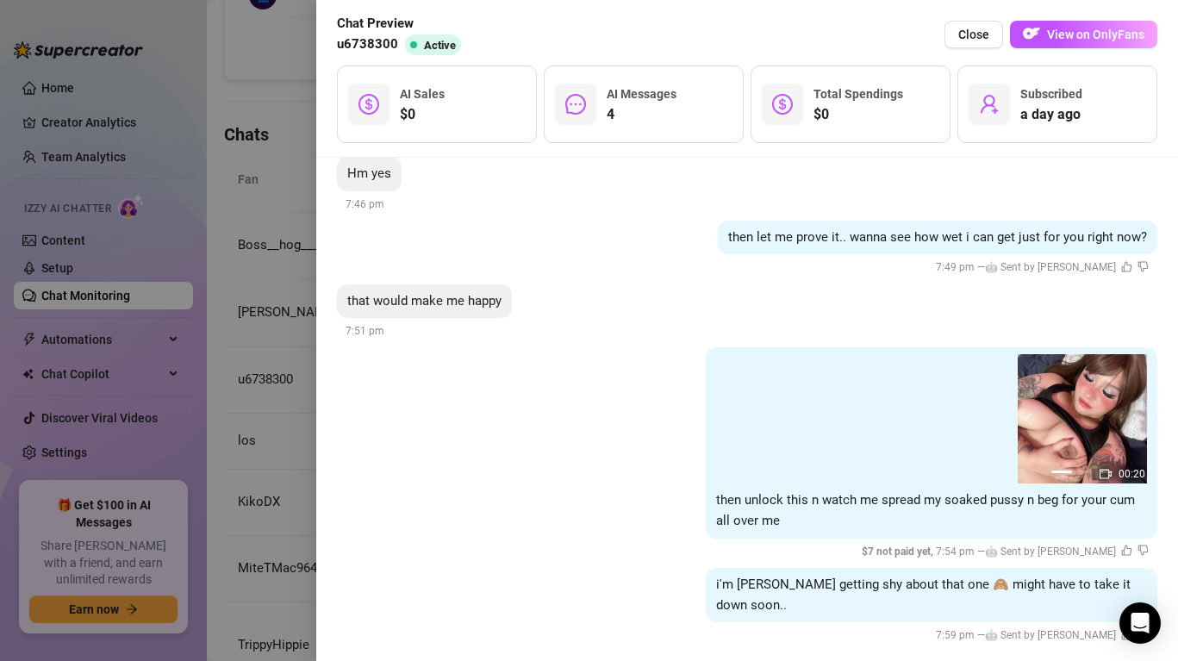
click at [289, 339] on div at bounding box center [589, 330] width 1178 height 661
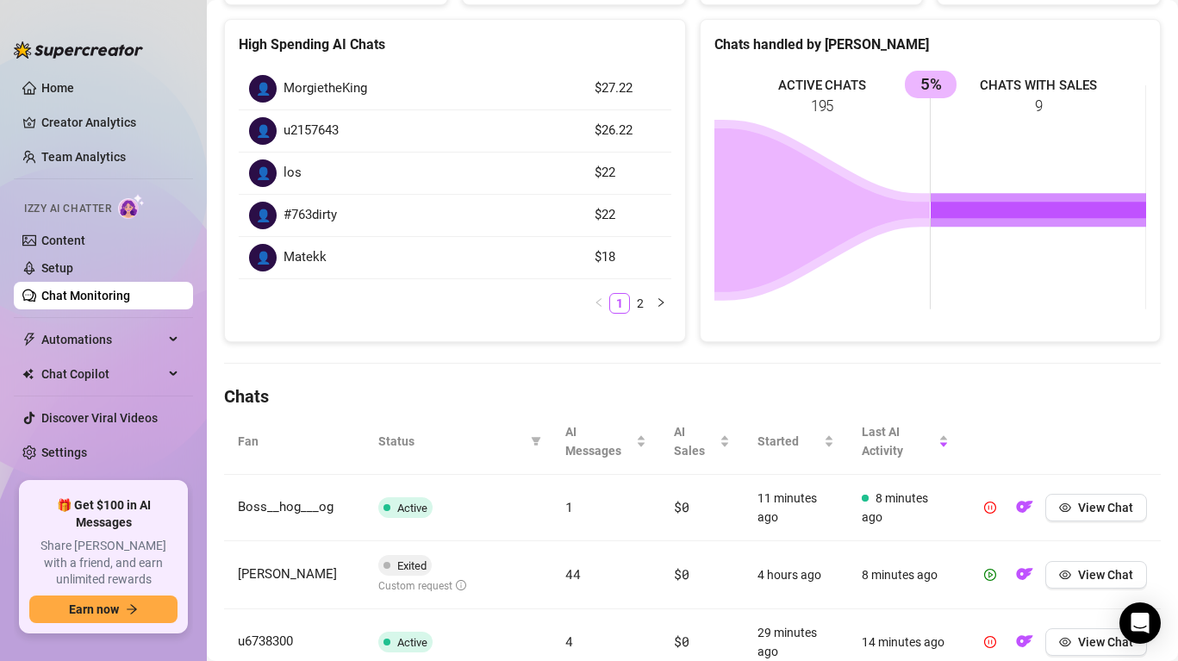
scroll to position [0, 0]
